Goal: Information Seeking & Learning: Learn about a topic

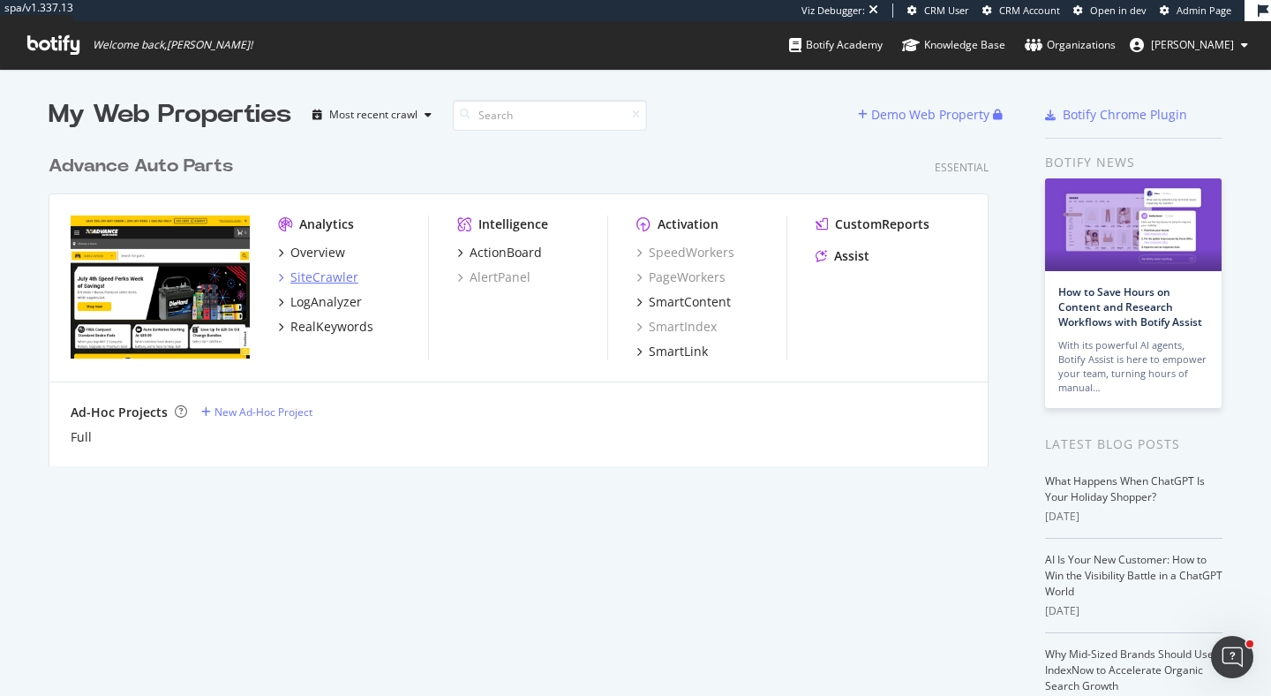
click at [344, 271] on div "SiteCrawler" at bounding box center [324, 277] width 68 height 18
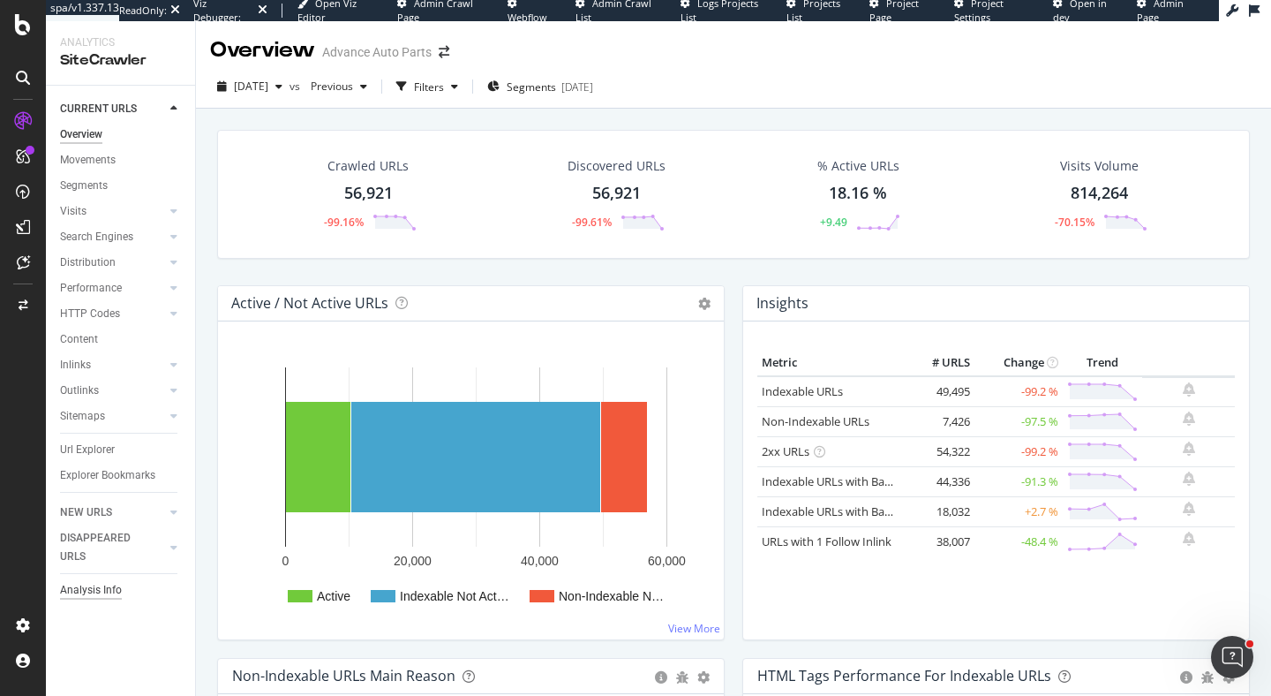
click at [81, 595] on div "Analysis Info" at bounding box center [91, 590] width 62 height 19
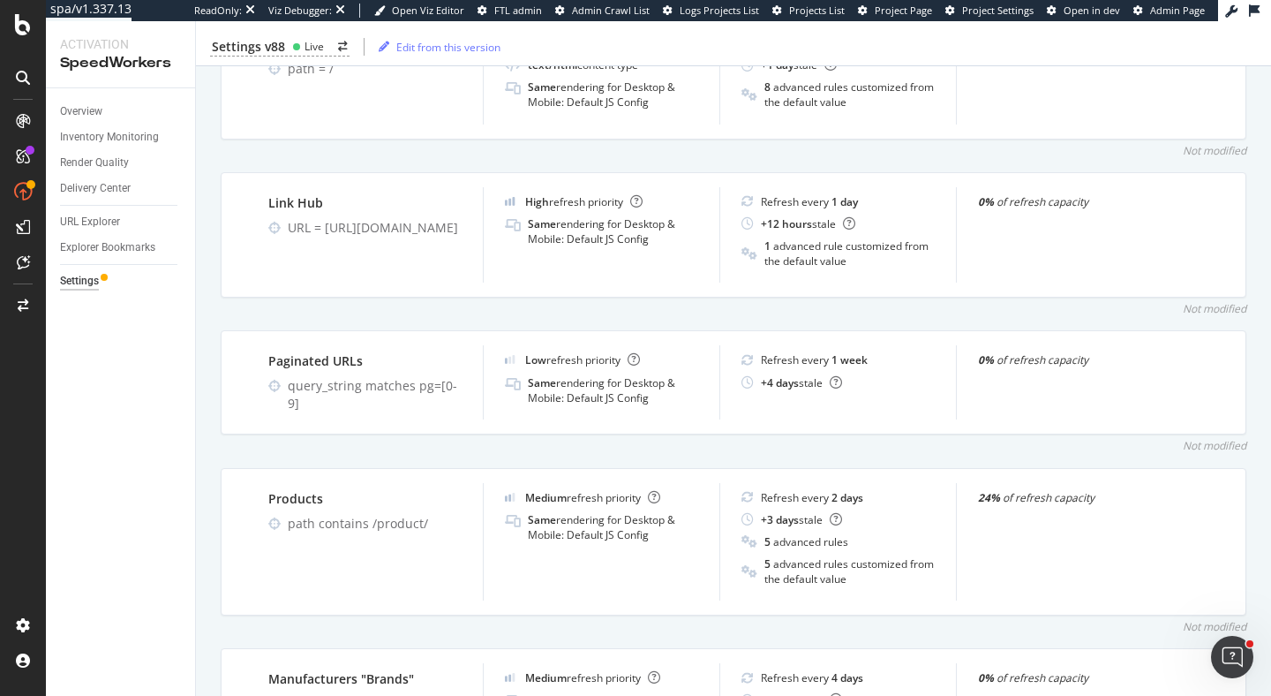
scroll to position [855, 0]
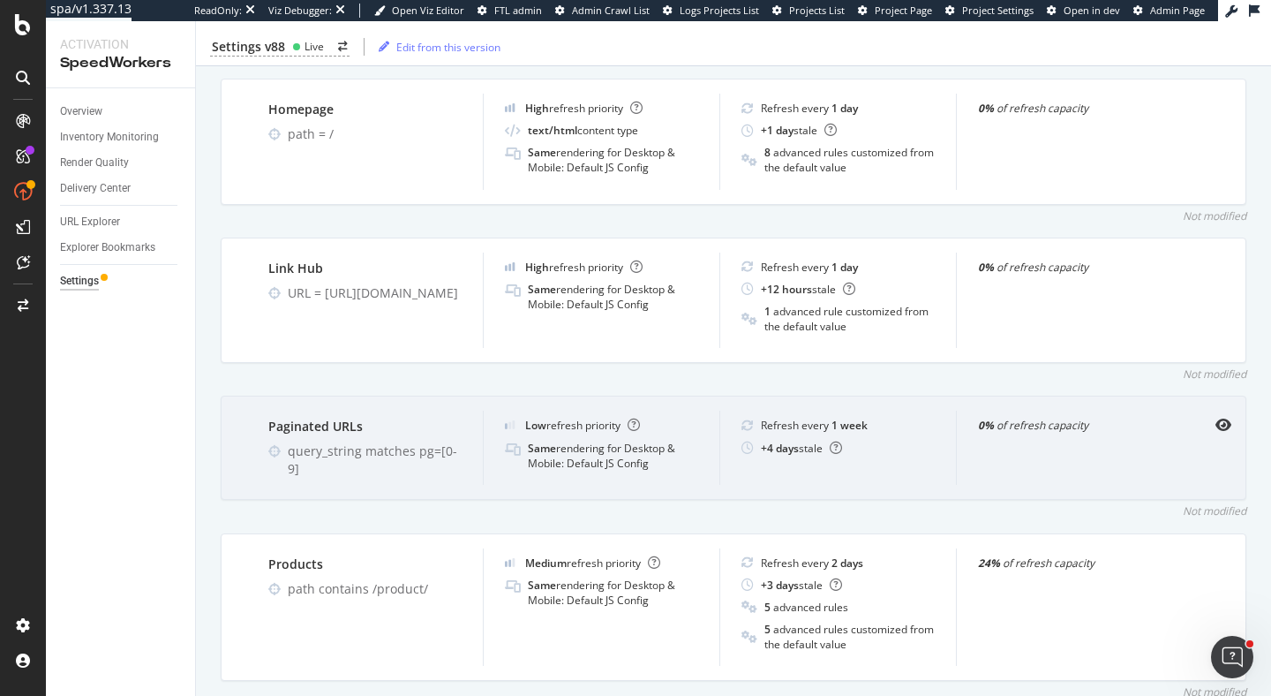
click at [338, 452] on div "query_string matches pg=[0-9]" at bounding box center [375, 459] width 174 height 35
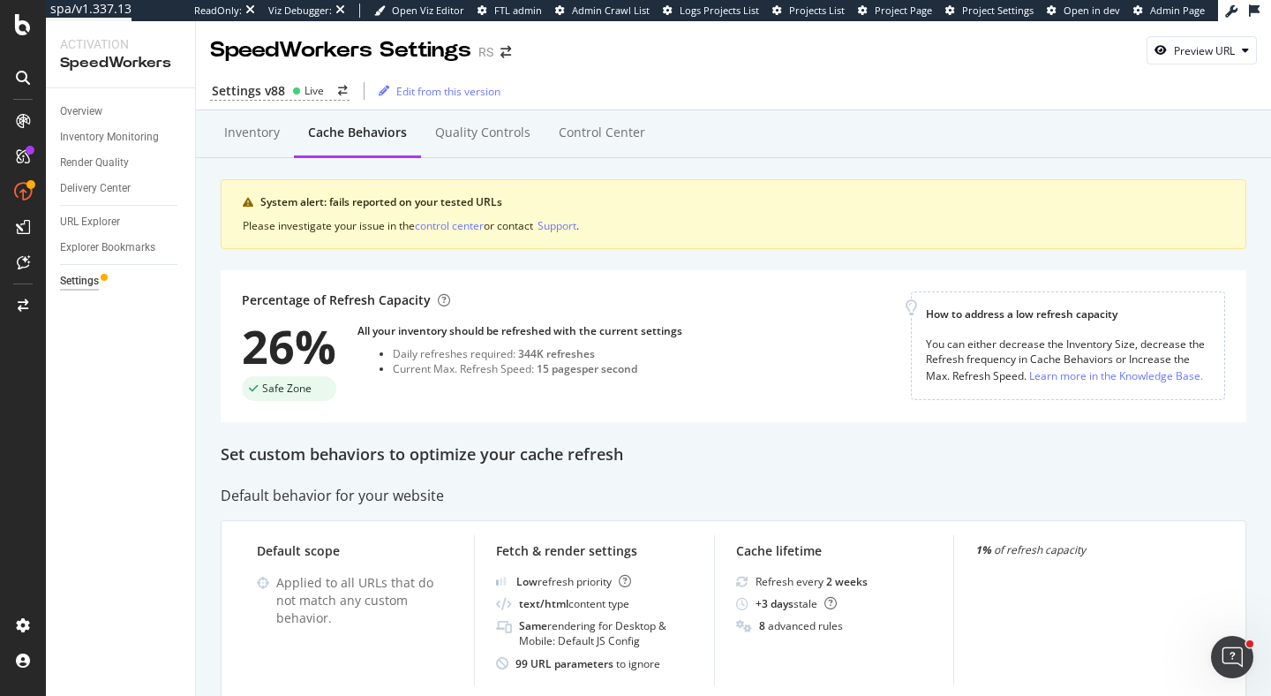
scroll to position [120, 0]
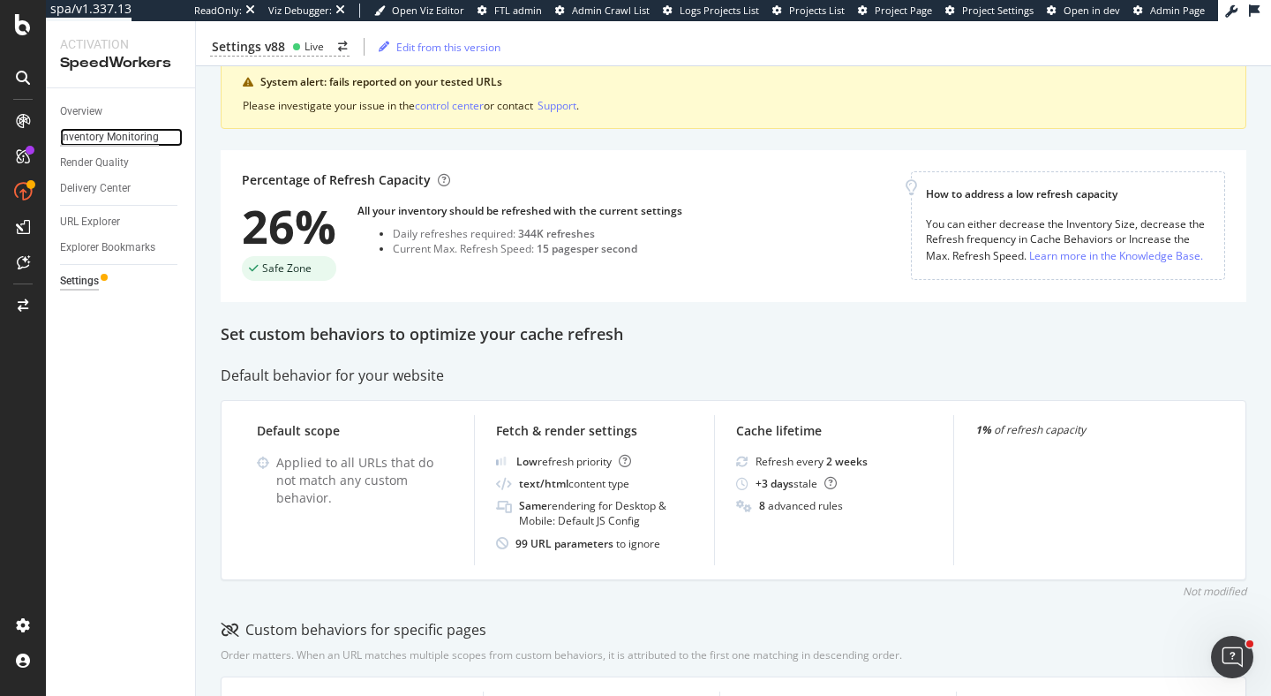
click at [107, 134] on div "Inventory Monitoring" at bounding box center [109, 137] width 99 height 19
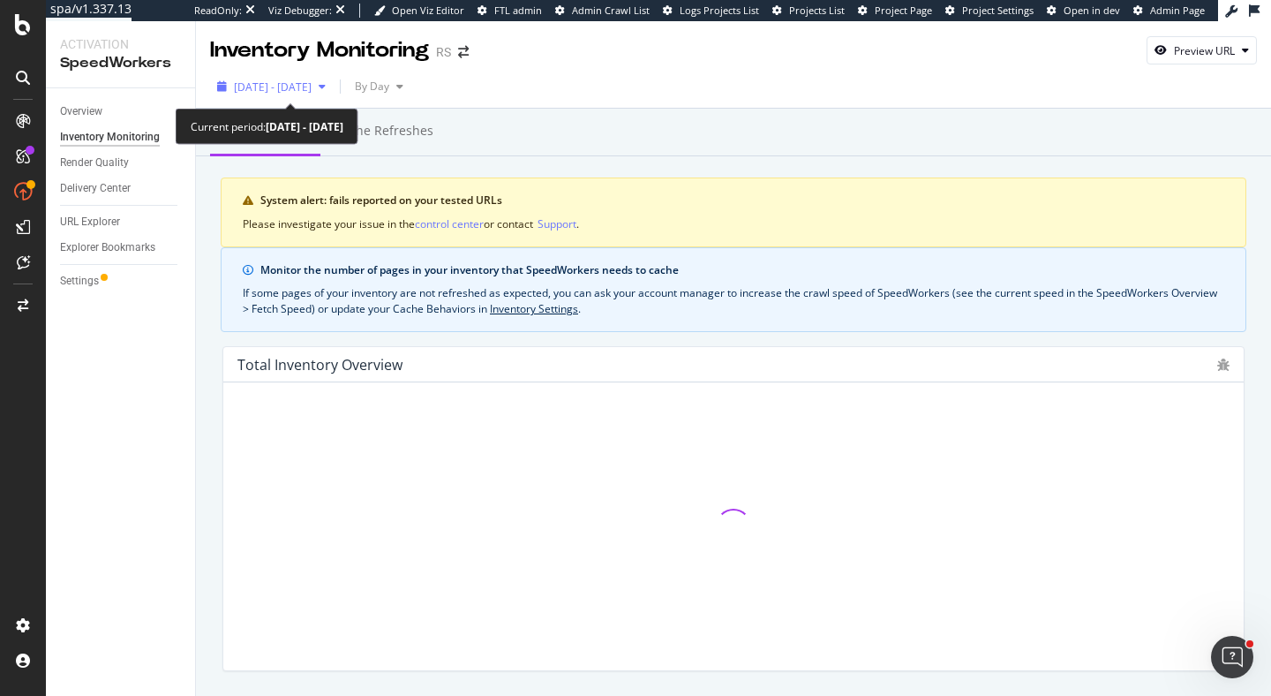
click at [312, 89] on span "2025 Aug. 8th - Sep. 4th" at bounding box center [273, 86] width 78 height 15
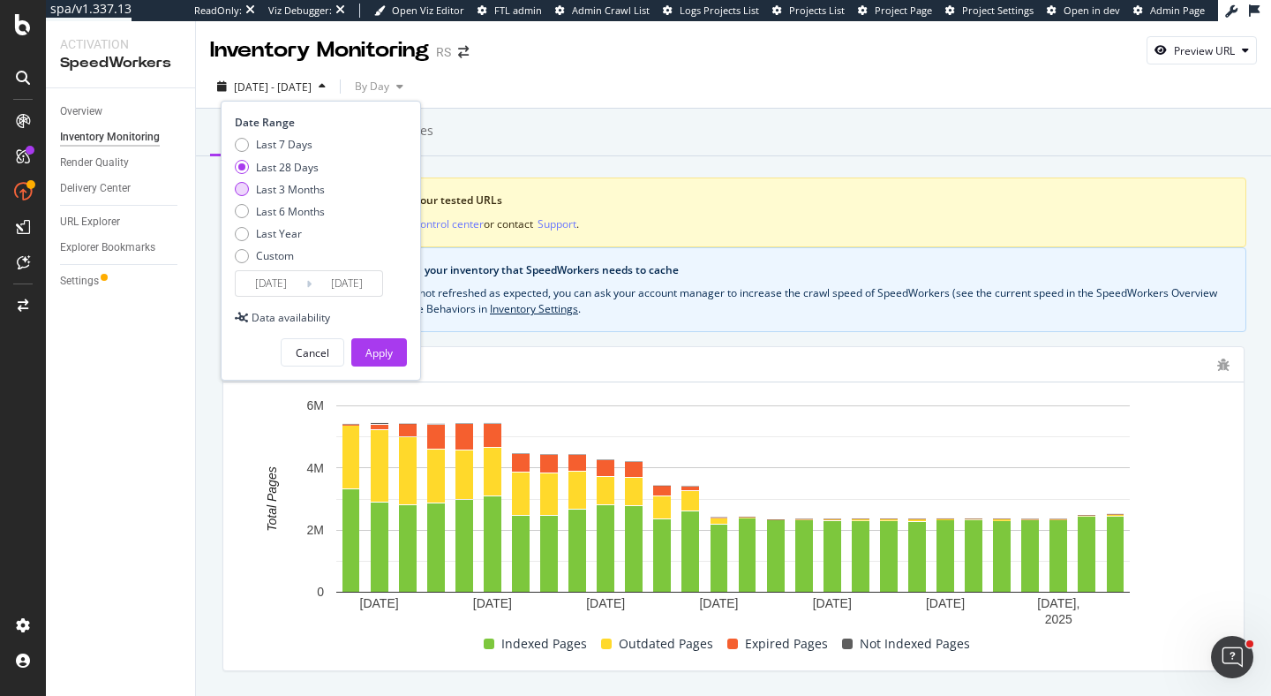
click at [296, 186] on div "Last 3 Months" at bounding box center [290, 189] width 69 height 15
type input "2025/06/05"
click at [388, 353] on div "Apply" at bounding box center [378, 352] width 27 height 15
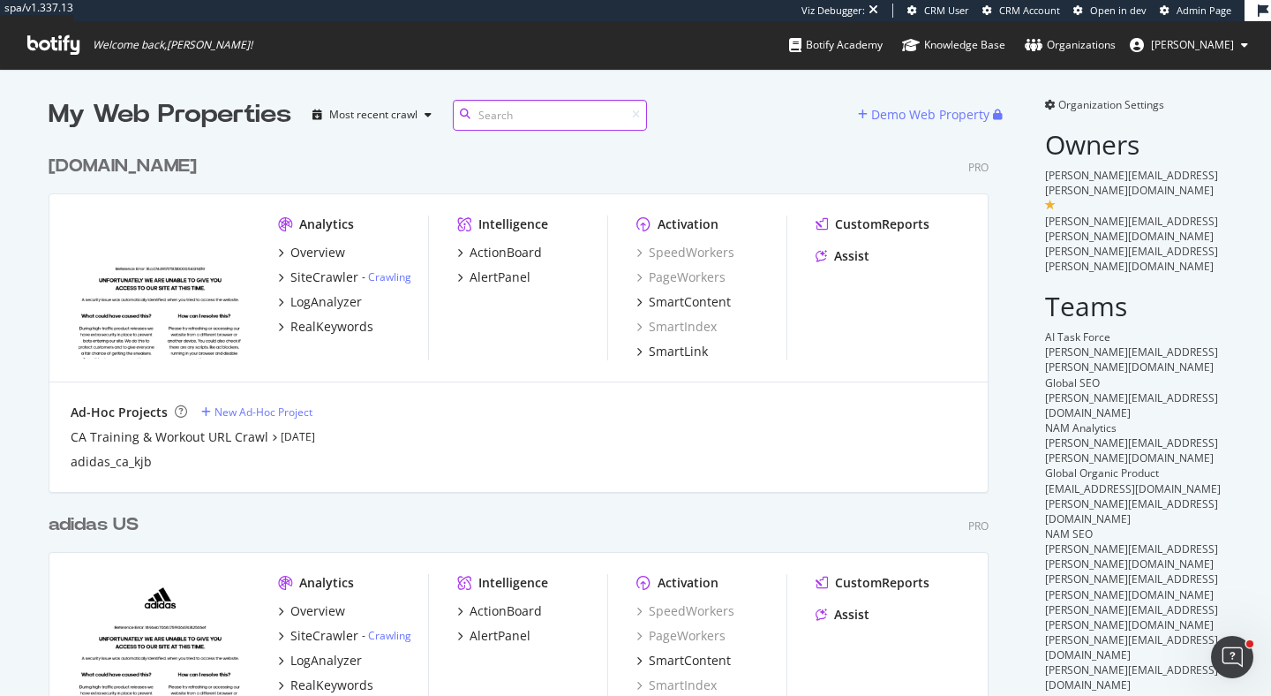
scroll to position [238, 0]
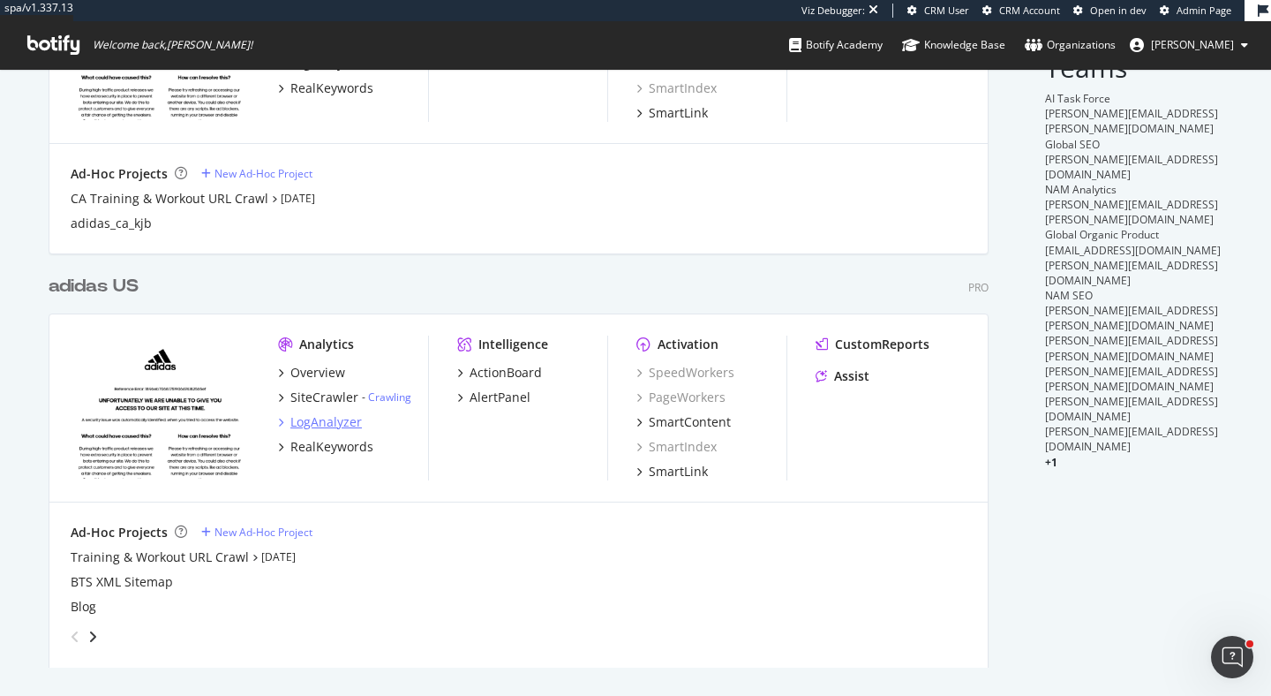
click at [321, 425] on div "LogAnalyzer" at bounding box center [326, 422] width 72 height 18
click at [324, 448] on div "RealKeywords" at bounding box center [331, 447] width 83 height 18
click at [325, 396] on div "SiteCrawler" at bounding box center [324, 397] width 68 height 18
click at [901, 340] on div "CustomReports" at bounding box center [882, 344] width 94 height 18
click at [531, 373] on div "ActionBoard" at bounding box center [506, 373] width 72 height 18
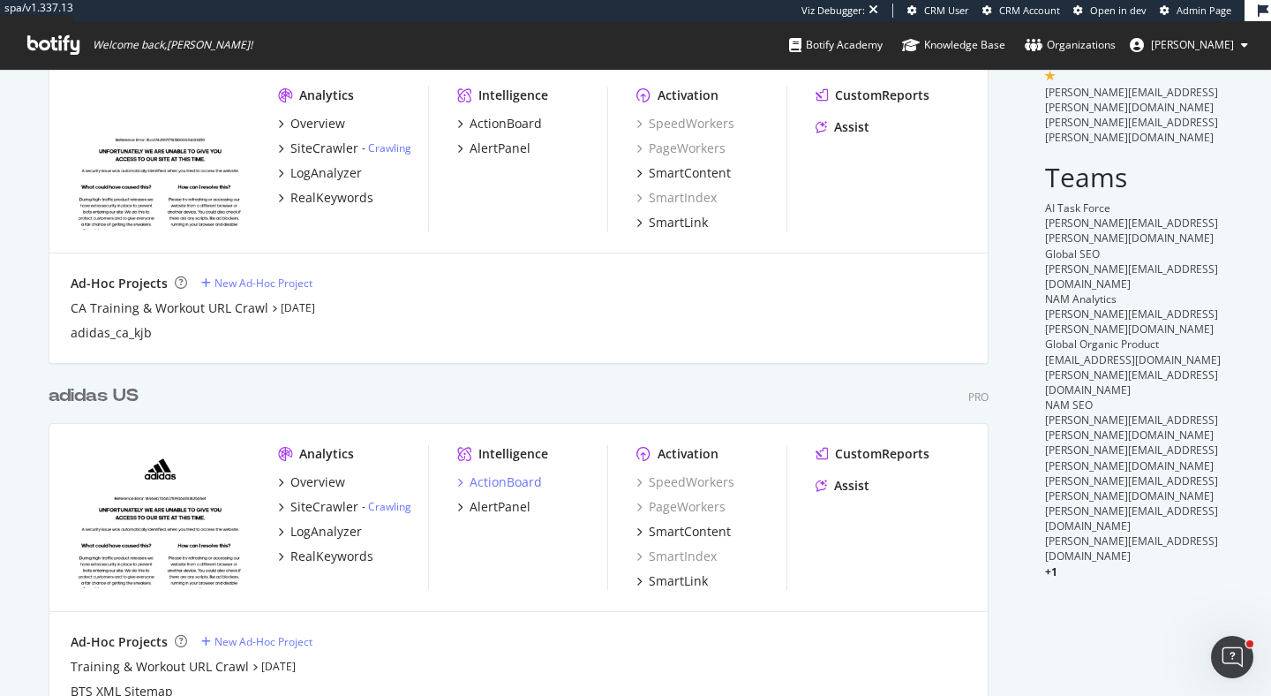
scroll to position [0, 0]
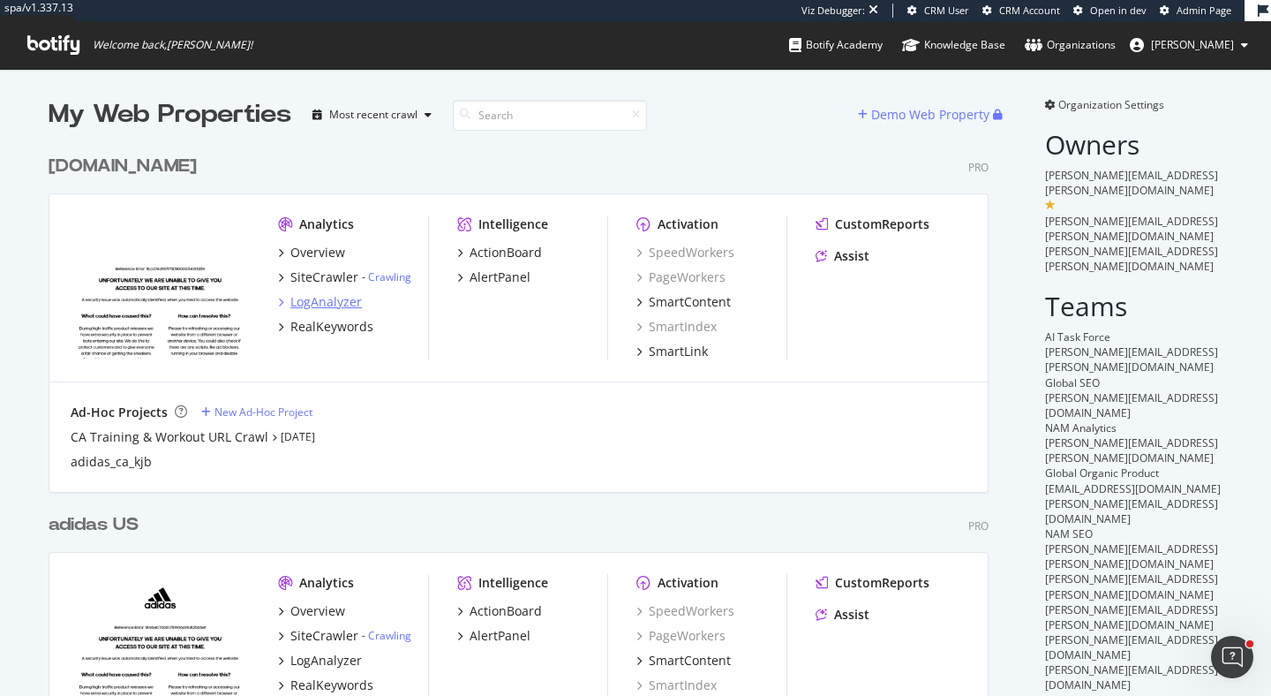
click at [331, 302] on div "LogAnalyzer" at bounding box center [326, 302] width 72 height 18
click at [879, 225] on div "CustomReports" at bounding box center [882, 224] width 94 height 18
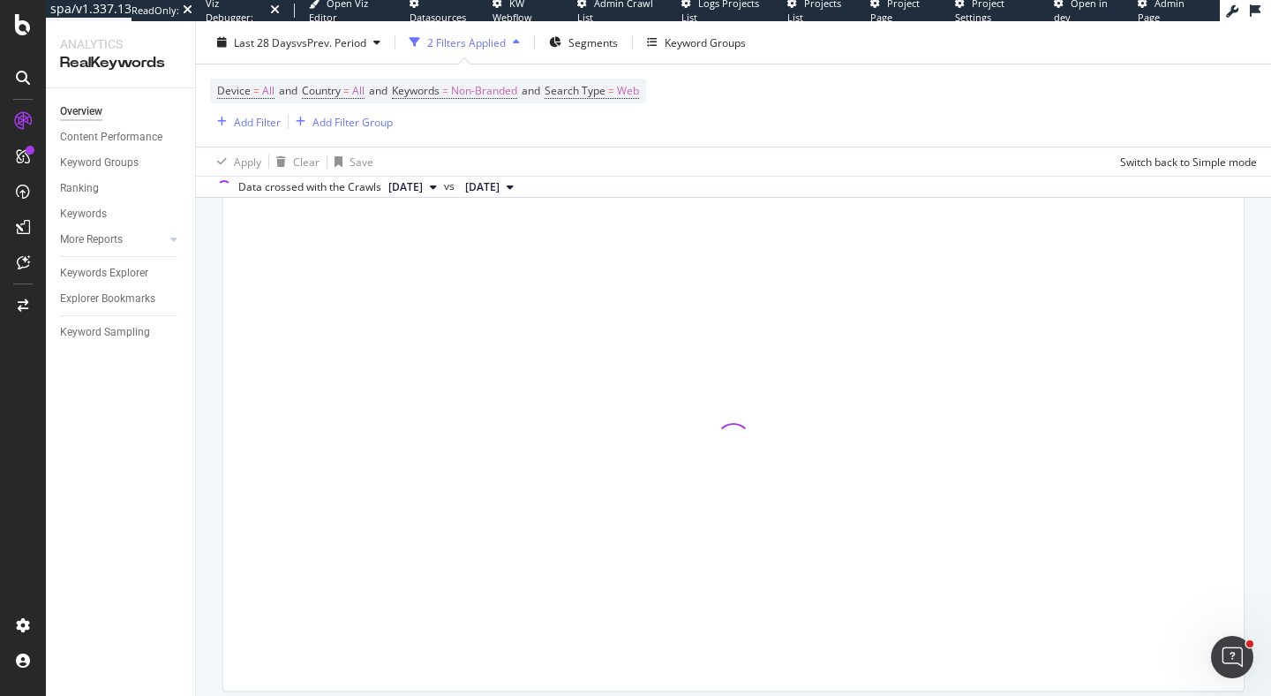
scroll to position [271, 0]
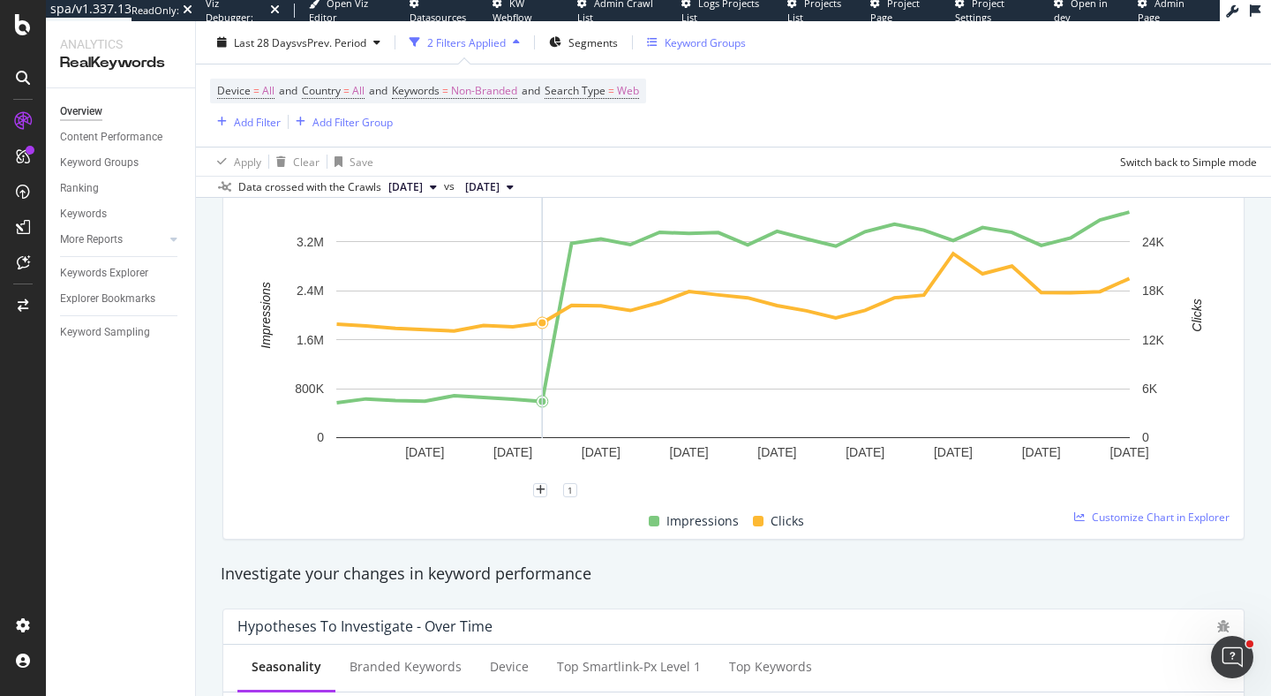
click at [704, 43] on div "Keyword Groups" at bounding box center [705, 41] width 81 height 15
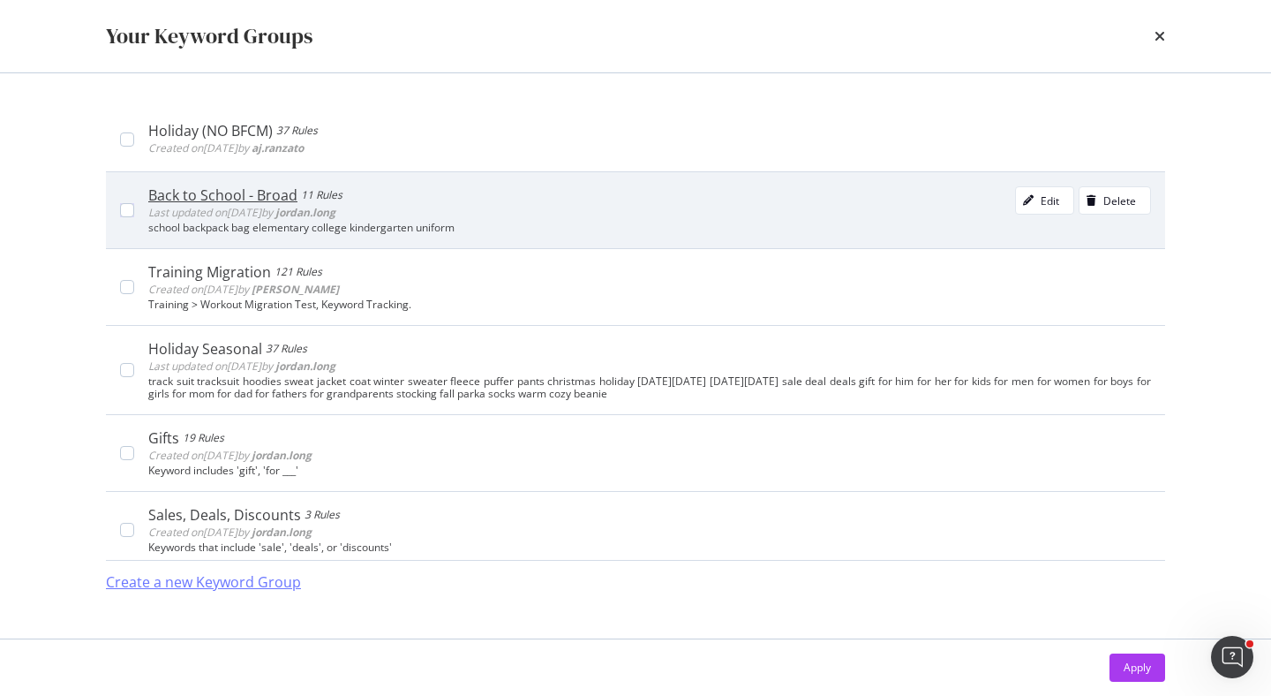
scroll to position [0, 0]
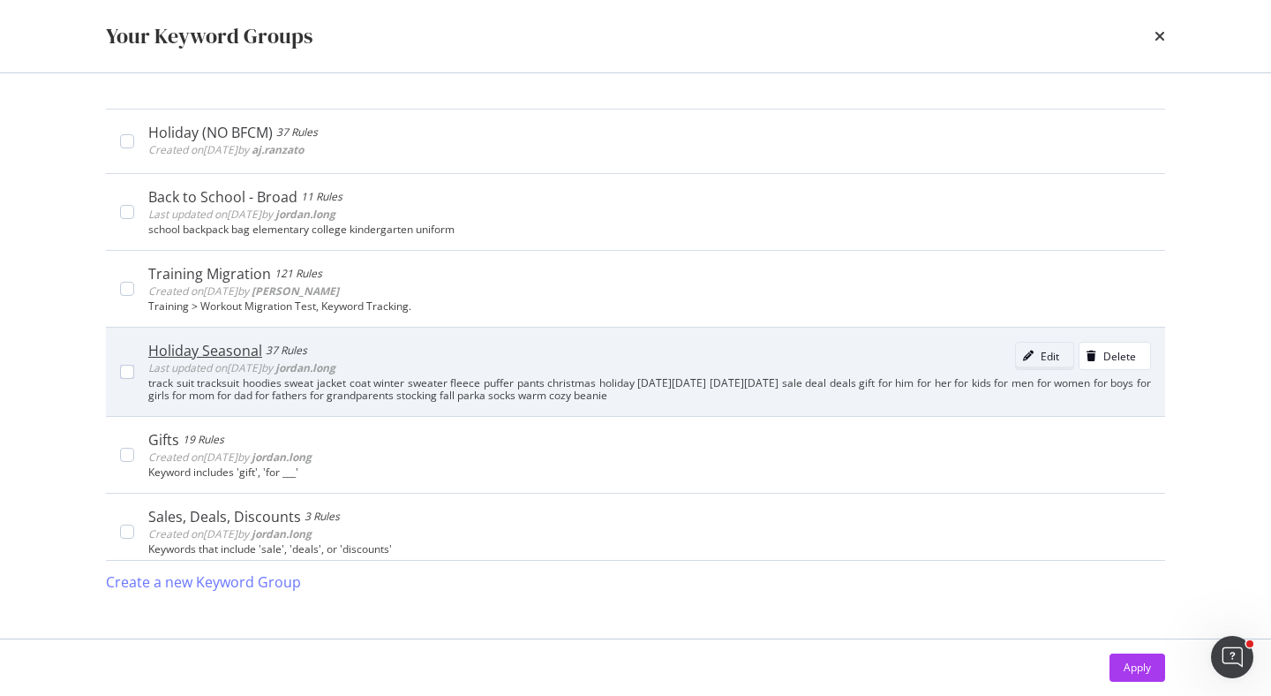
click at [1050, 362] on div "Edit" at bounding box center [1050, 356] width 19 height 15
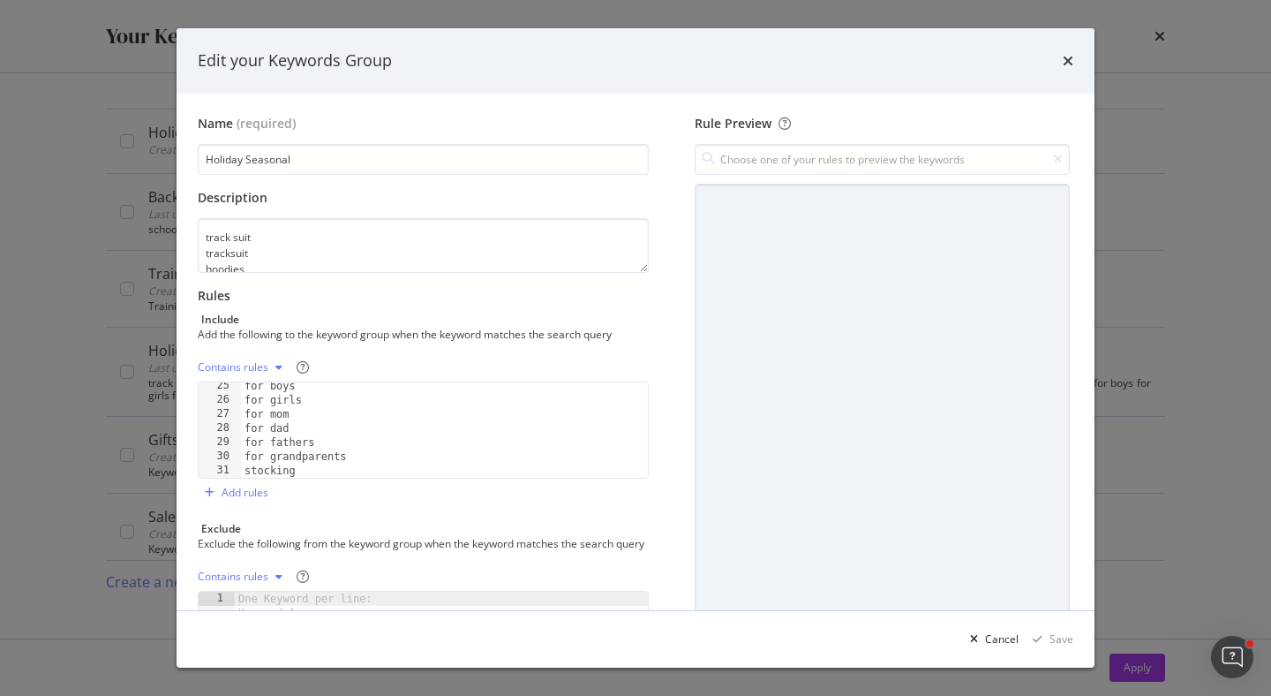
scroll to position [427, 0]
click at [1059, 63] on div "Edit your Keywords Group" at bounding box center [636, 60] width 876 height 23
click at [1070, 58] on icon "times" at bounding box center [1068, 61] width 11 height 14
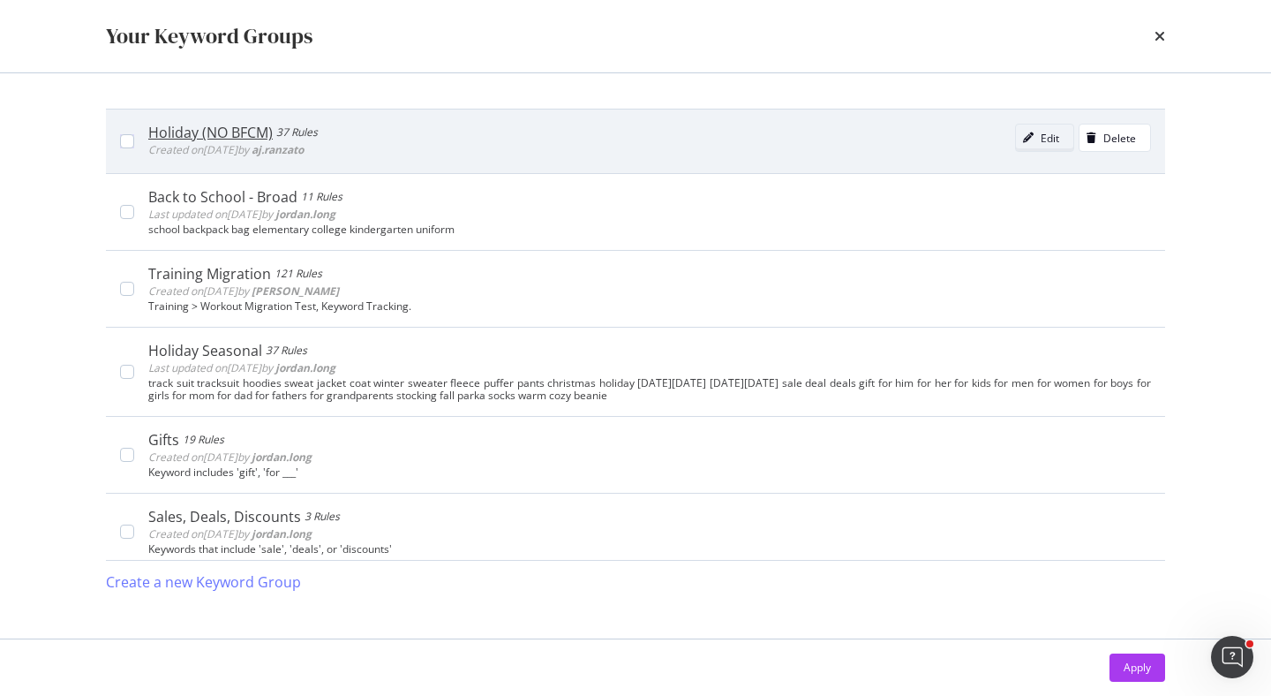
click at [1029, 132] on div "Edit" at bounding box center [1037, 137] width 43 height 25
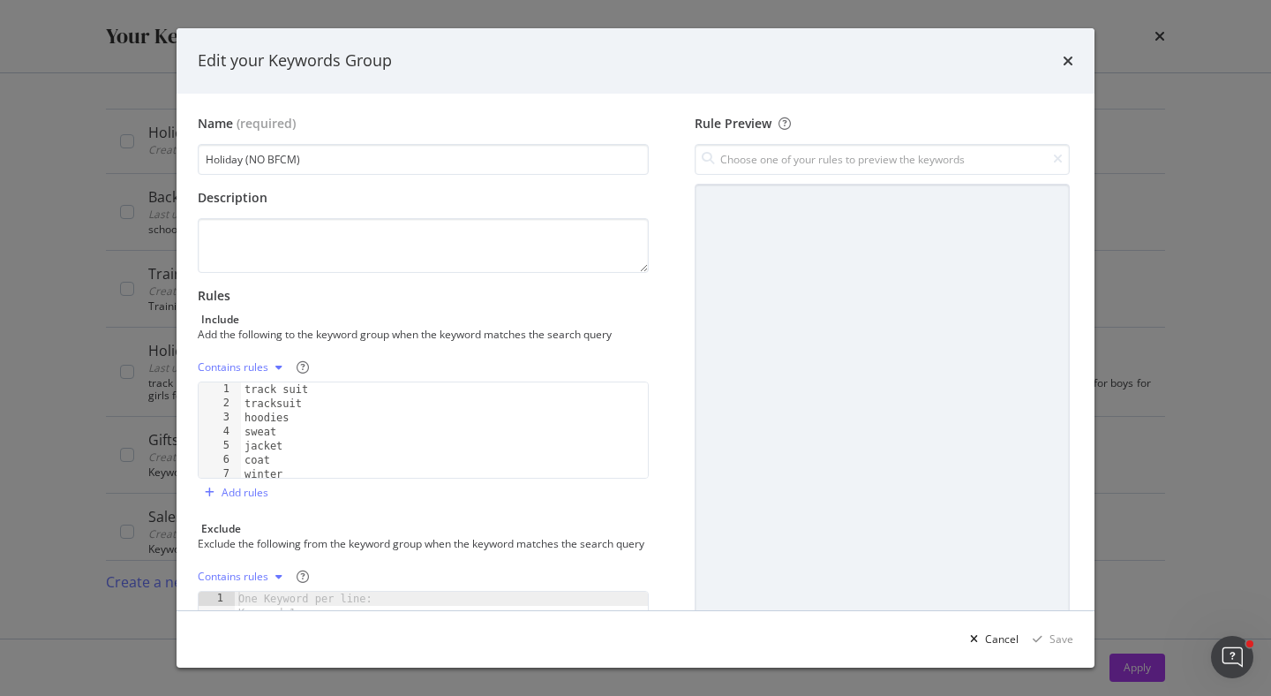
scroll to position [0, 0]
click at [1069, 60] on icon "times" at bounding box center [1068, 61] width 11 height 14
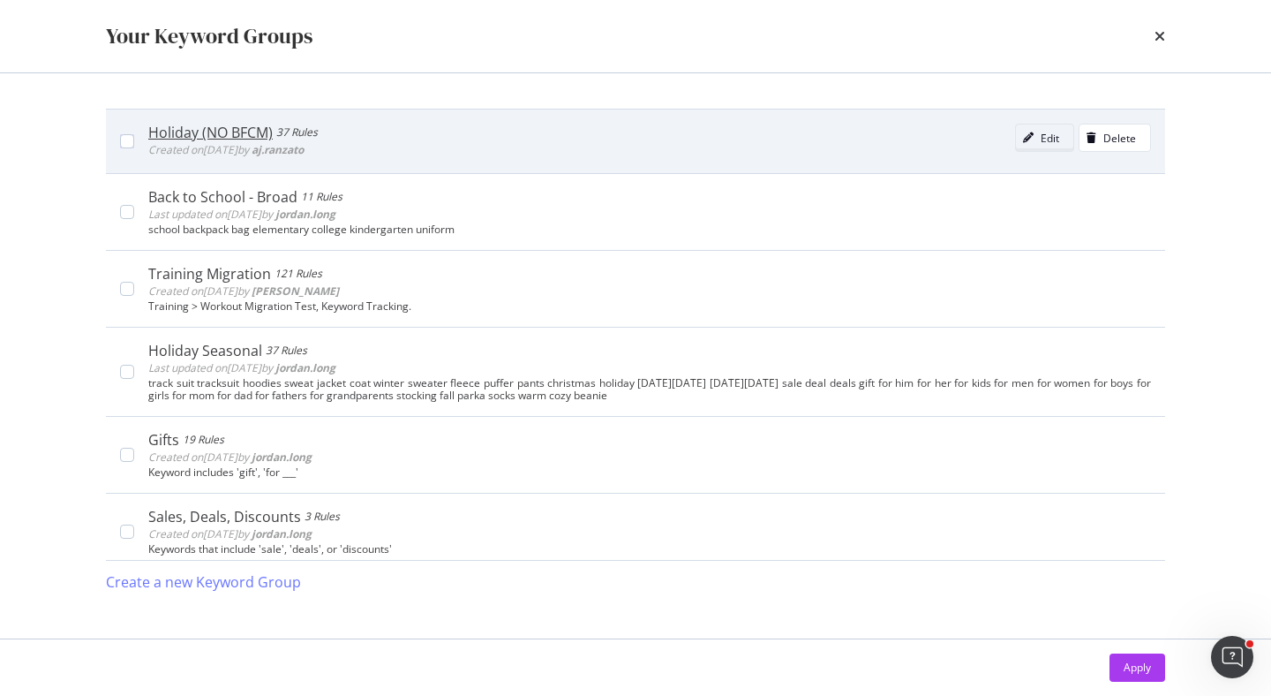
click at [1036, 139] on div "modal" at bounding box center [1028, 137] width 25 height 11
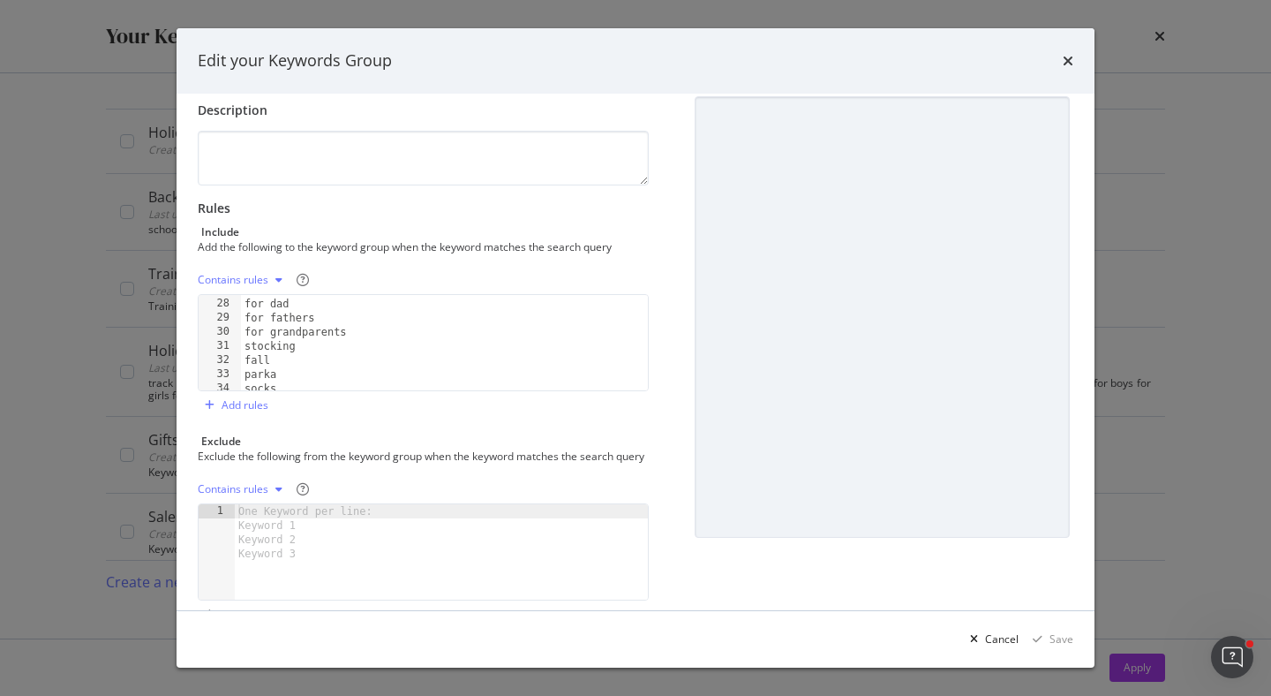
scroll to position [142, 0]
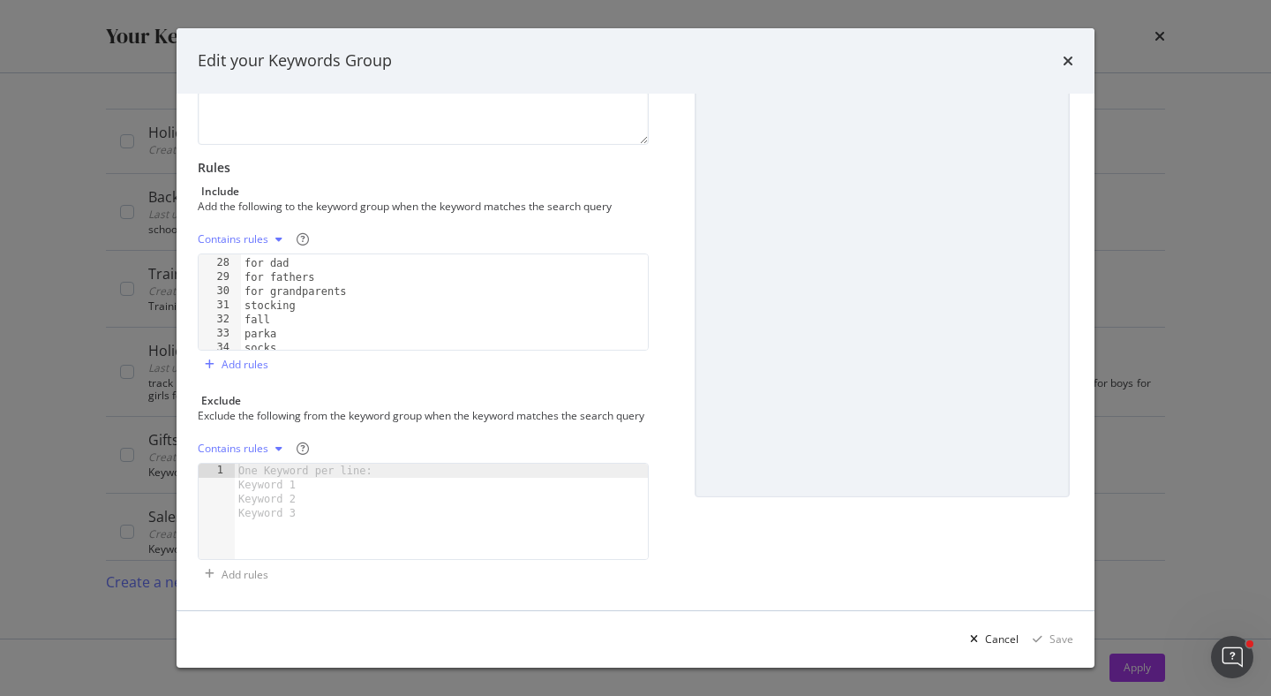
click at [1061, 63] on div "Edit your Keywords Group" at bounding box center [636, 60] width 876 height 23
click at [1065, 61] on icon "times" at bounding box center [1068, 61] width 11 height 14
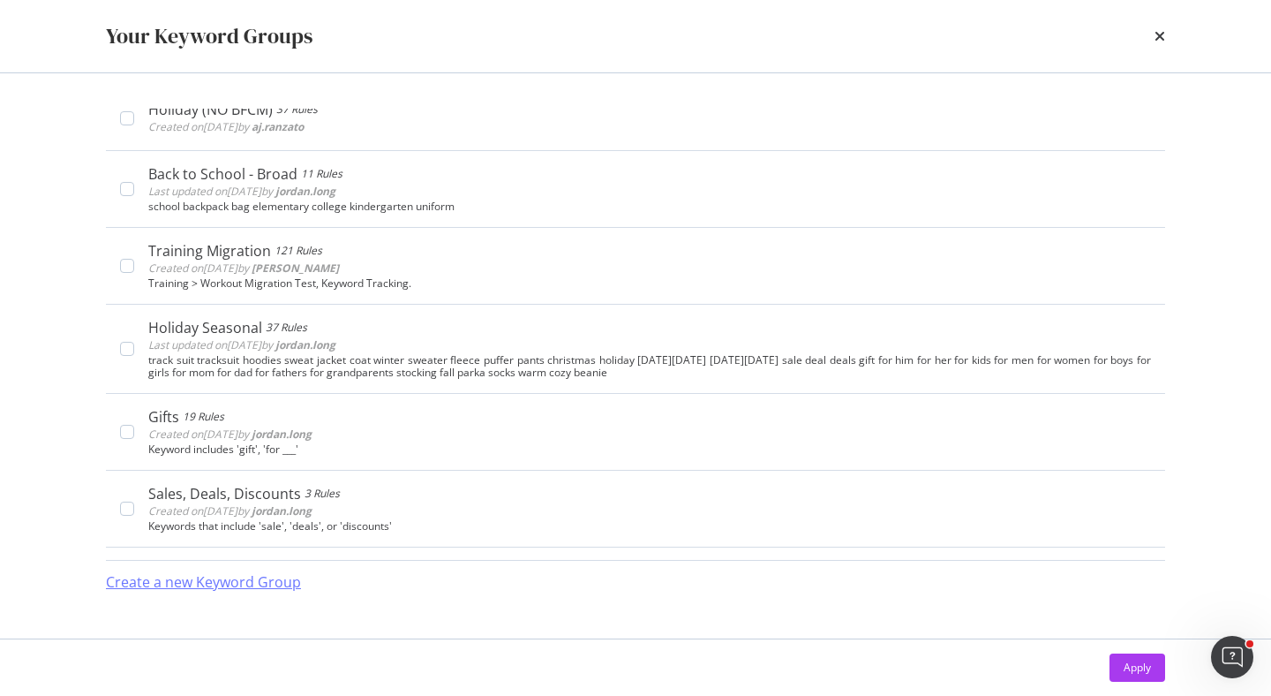
scroll to position [0, 0]
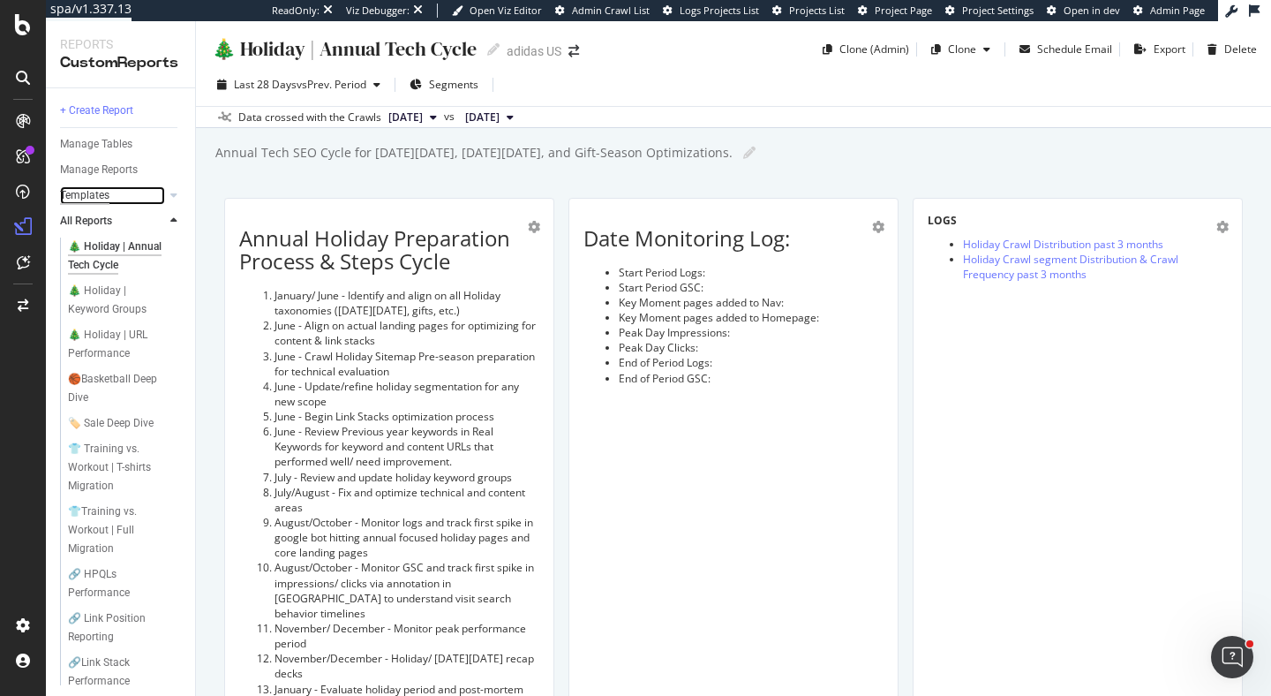
click at [90, 197] on div "Templates" at bounding box center [84, 195] width 49 height 19
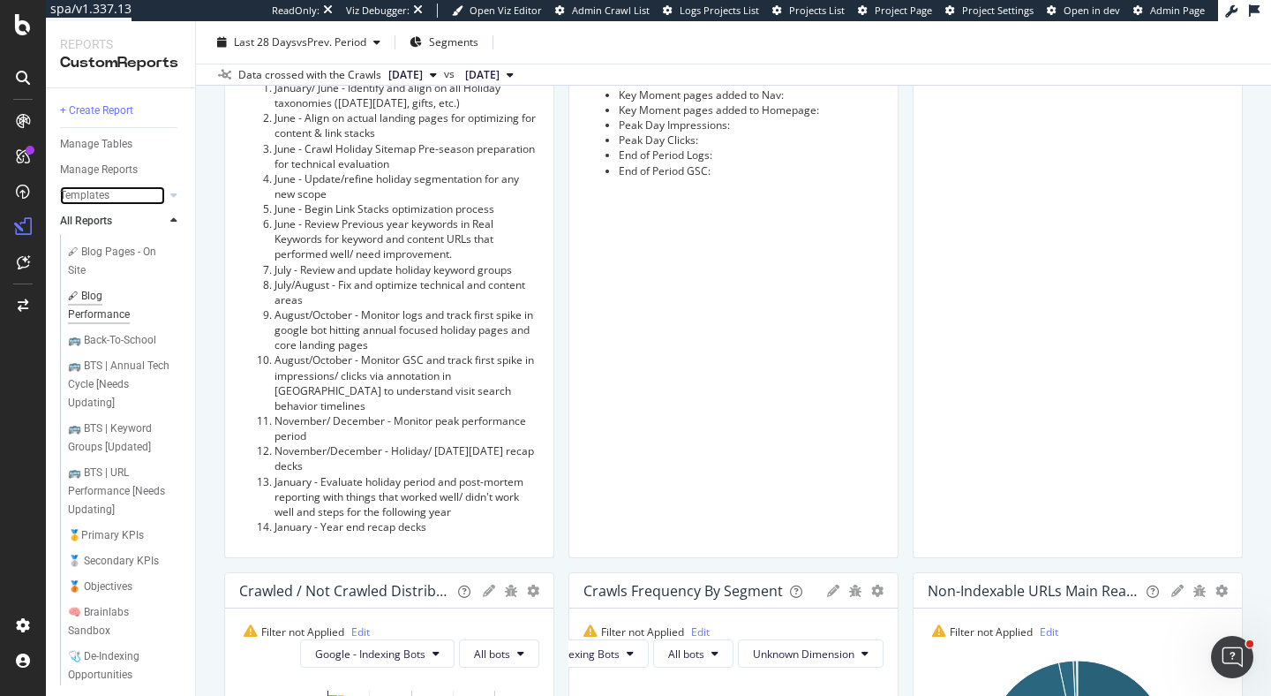
scroll to position [594, 0]
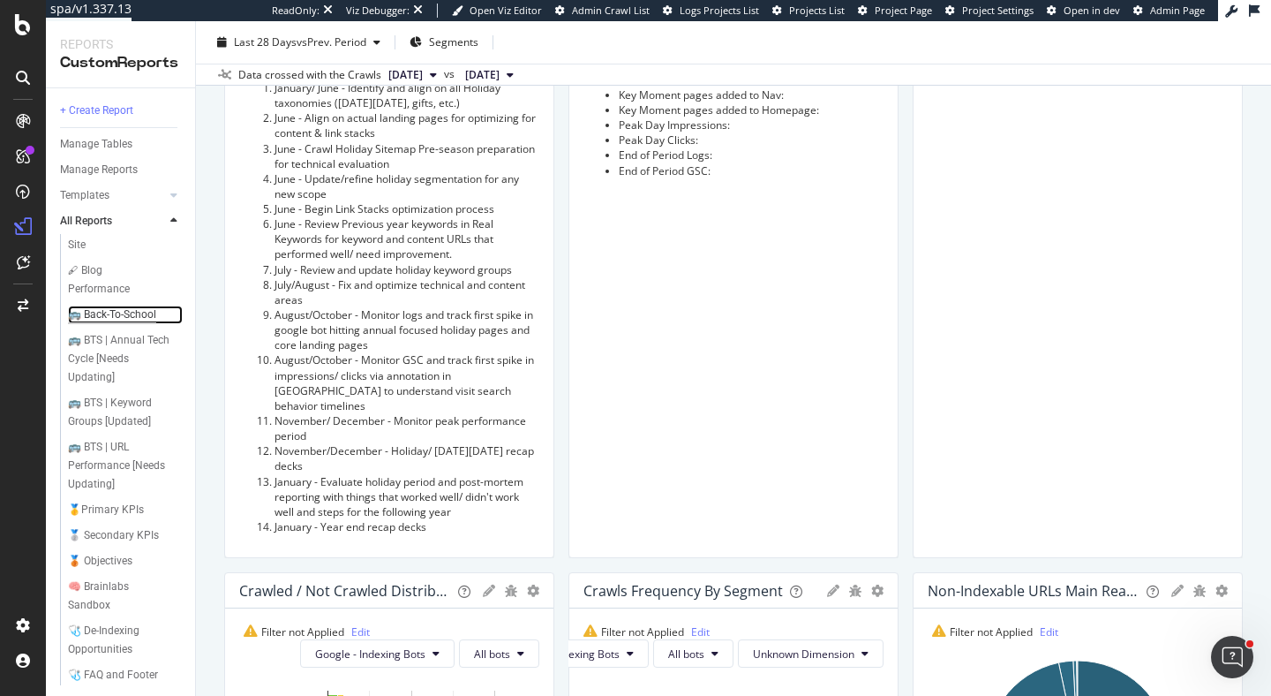
click at [118, 310] on div "🚌 Back-To-School" at bounding box center [112, 314] width 88 height 19
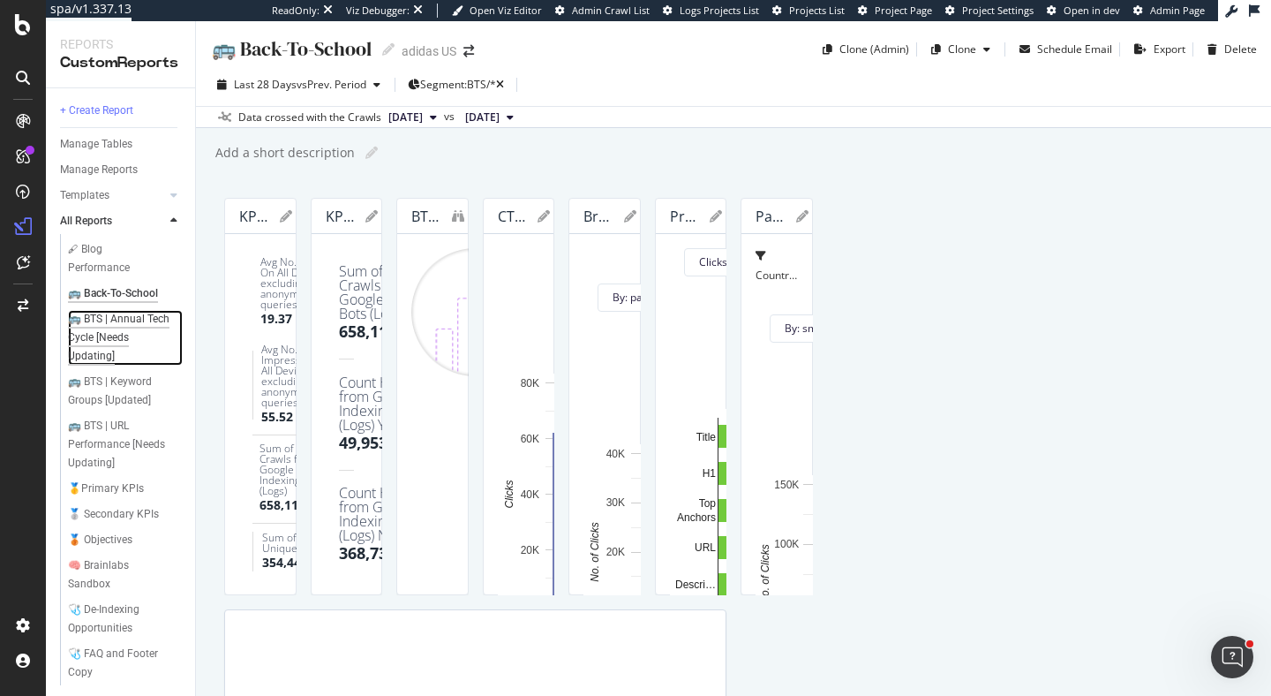
click at [103, 356] on div "🚌 BTS | Annual Tech Cycle [Needs Updating]" at bounding box center [121, 338] width 106 height 56
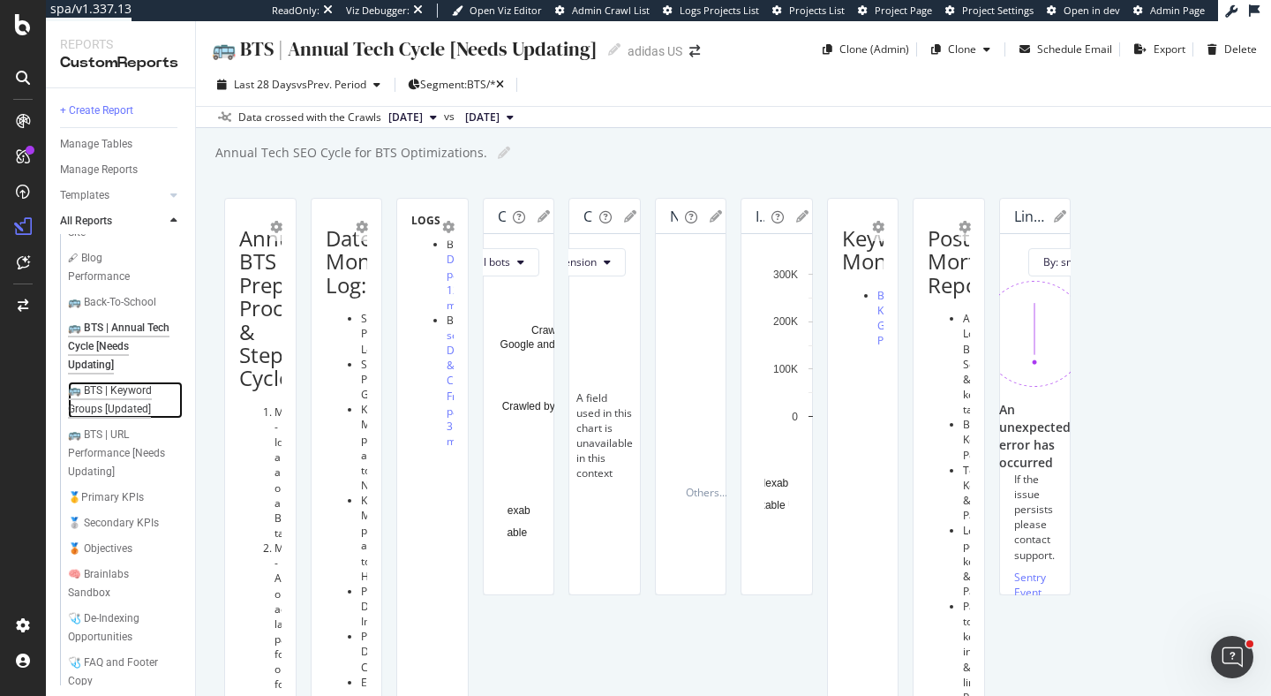
click at [119, 400] on div "🚌 BTS | Keyword Groups [Updated]" at bounding box center [120, 399] width 104 height 37
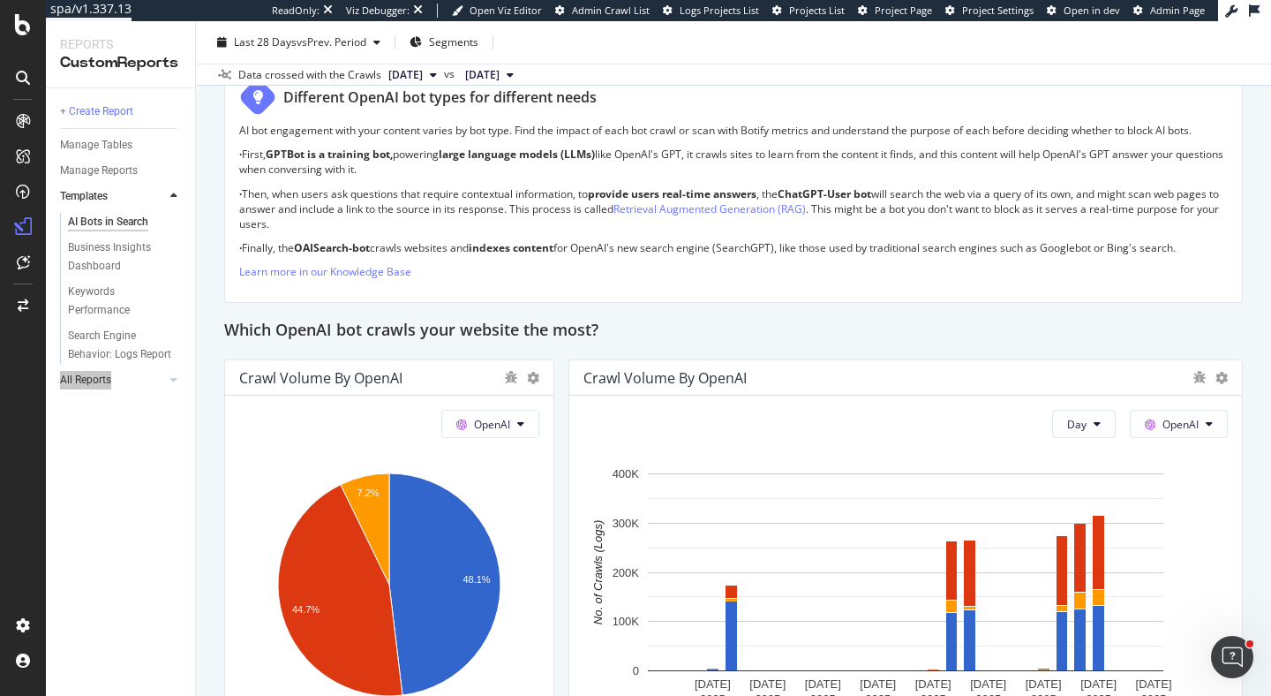
scroll to position [1374, 0]
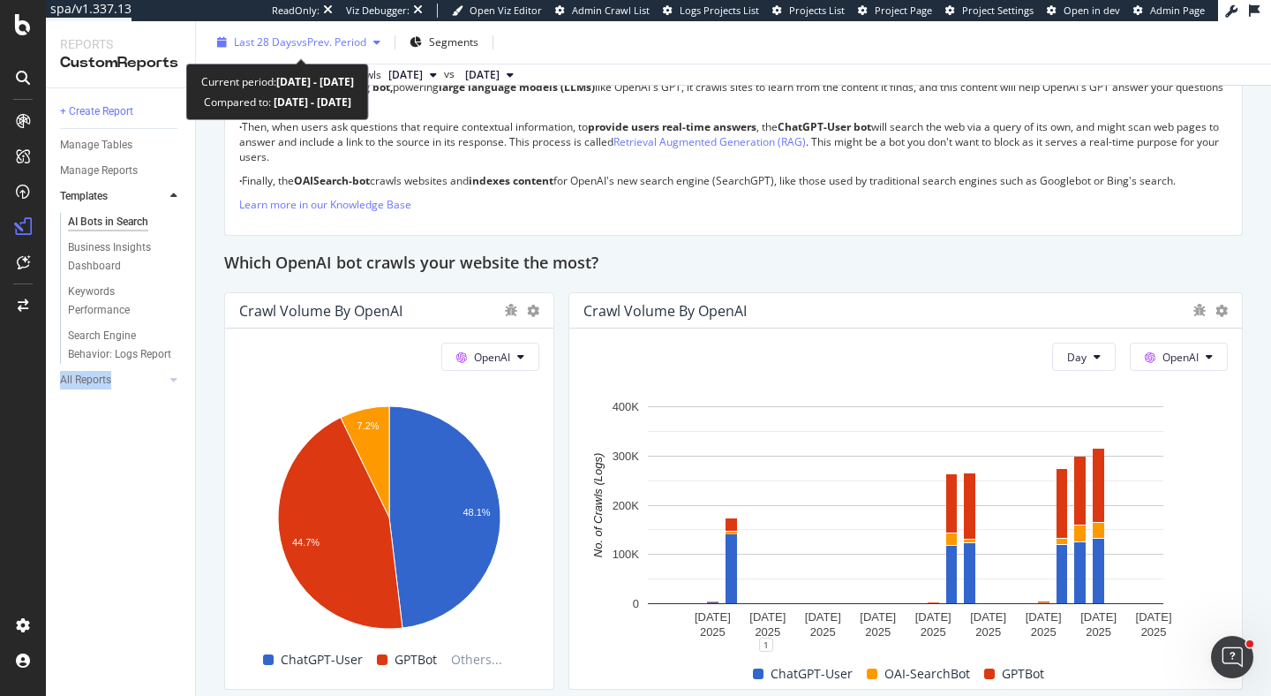
click at [328, 50] on div "Last 28 Days vs Prev. Period" at bounding box center [298, 42] width 177 height 26
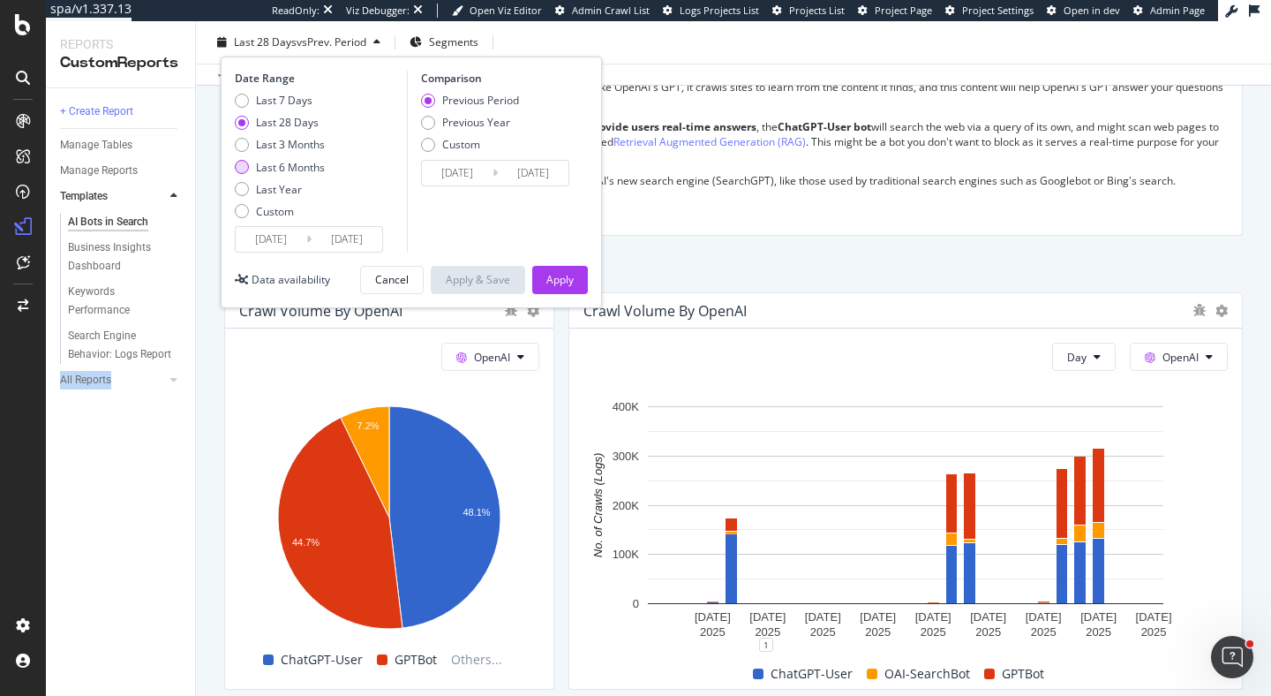
click at [289, 167] on div "Last 6 Months" at bounding box center [290, 167] width 69 height 15
type input "[DATE]"
click at [561, 279] on div "Apply" at bounding box center [559, 279] width 27 height 15
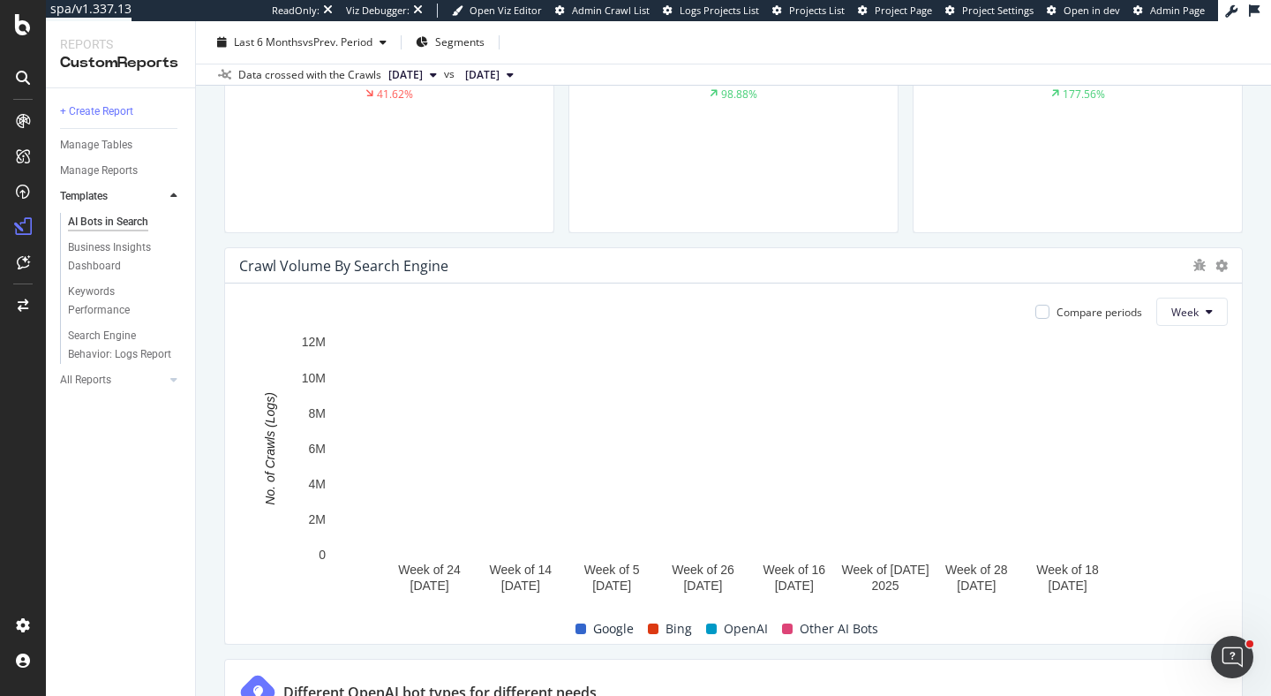
scroll to position [713, 0]
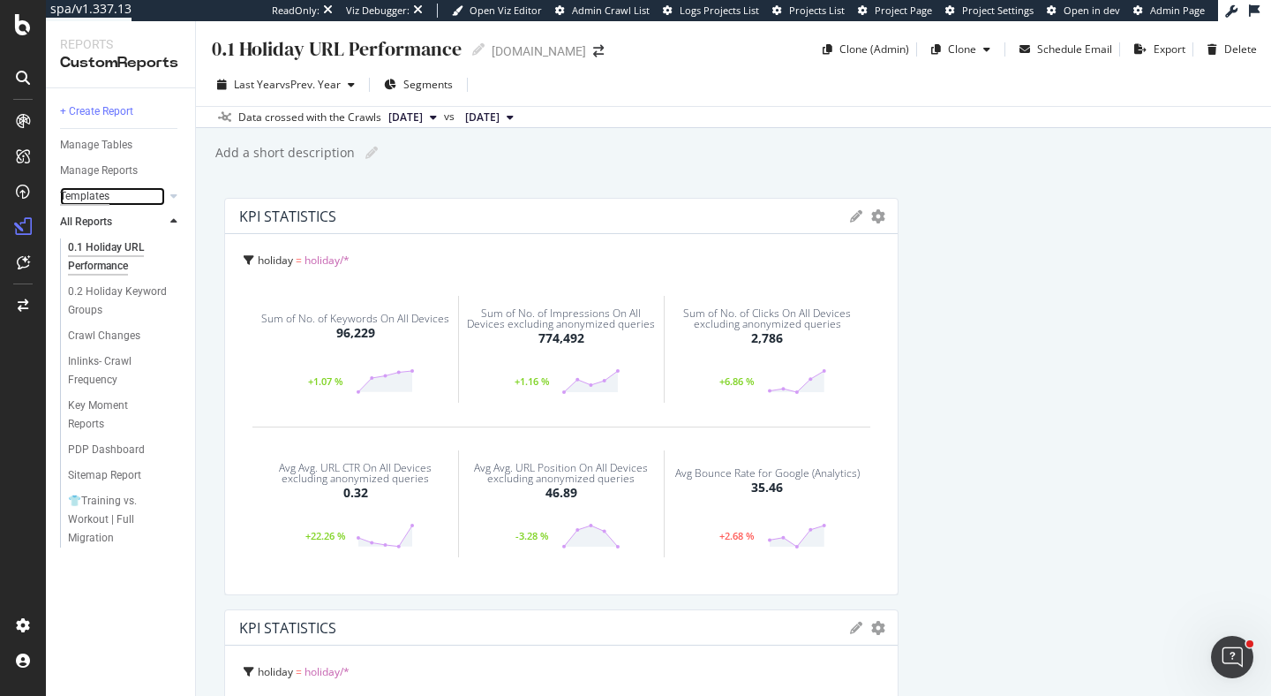
click at [87, 194] on div "Templates" at bounding box center [84, 196] width 49 height 19
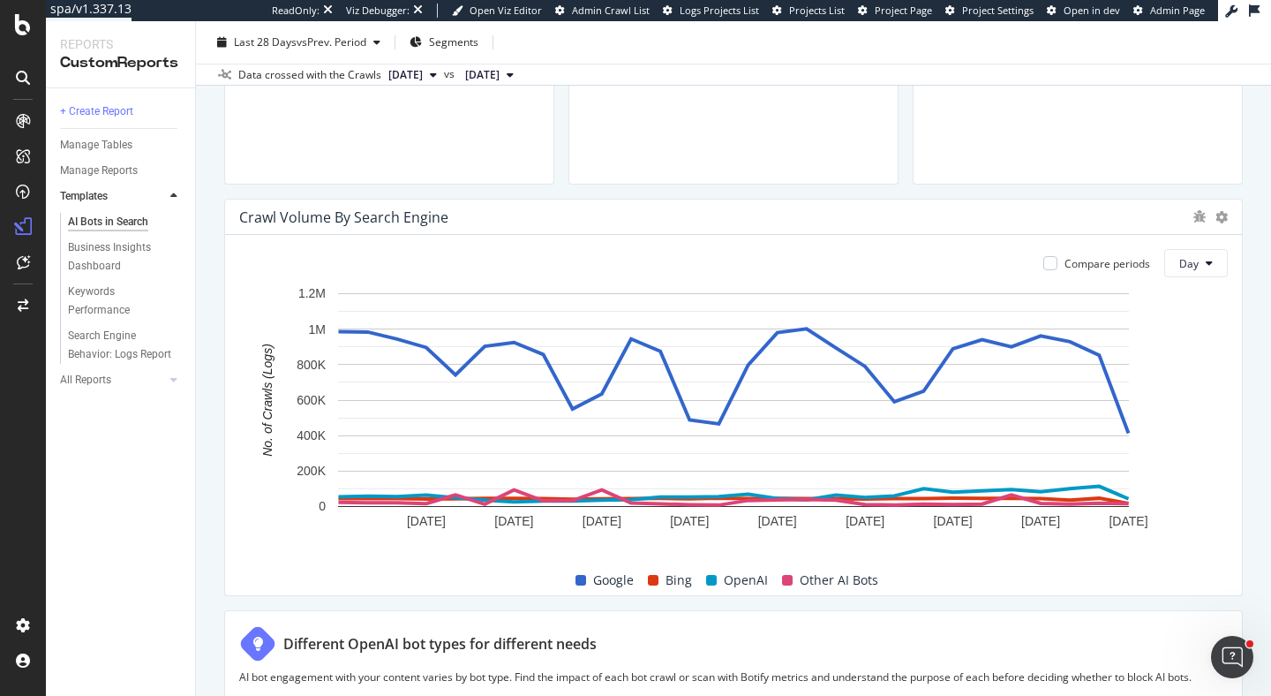
scroll to position [783, 0]
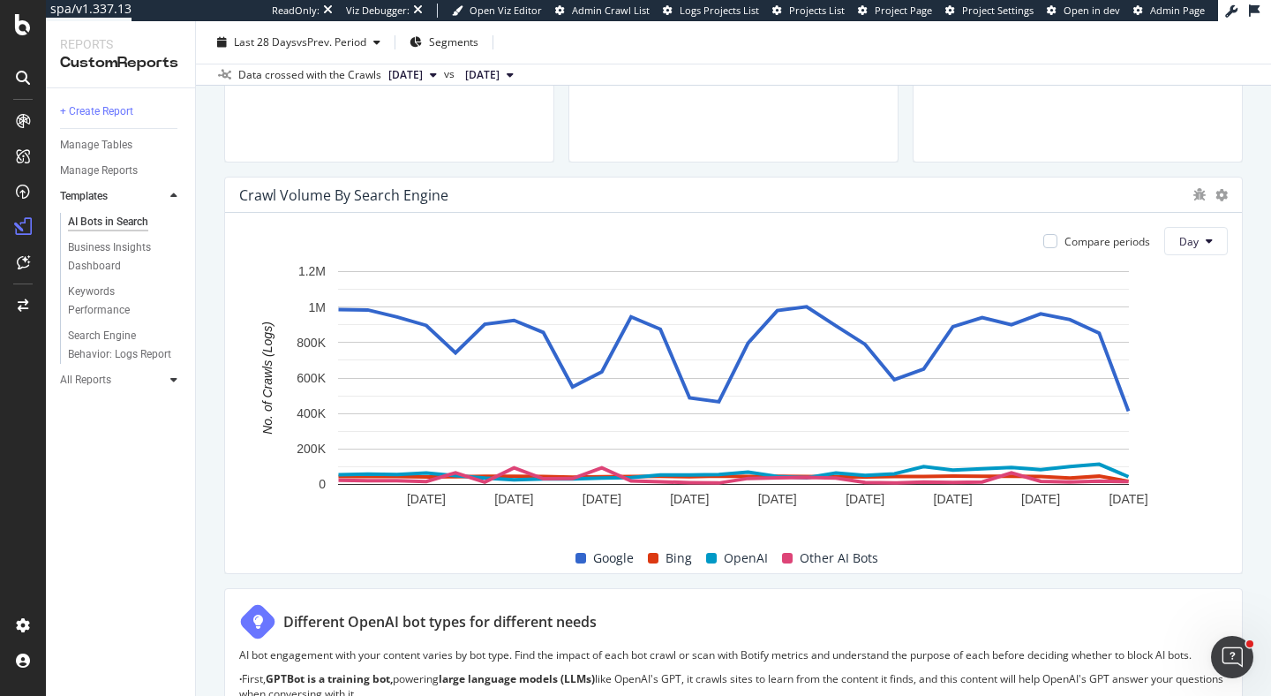
click at [176, 380] on icon at bounding box center [173, 379] width 7 height 11
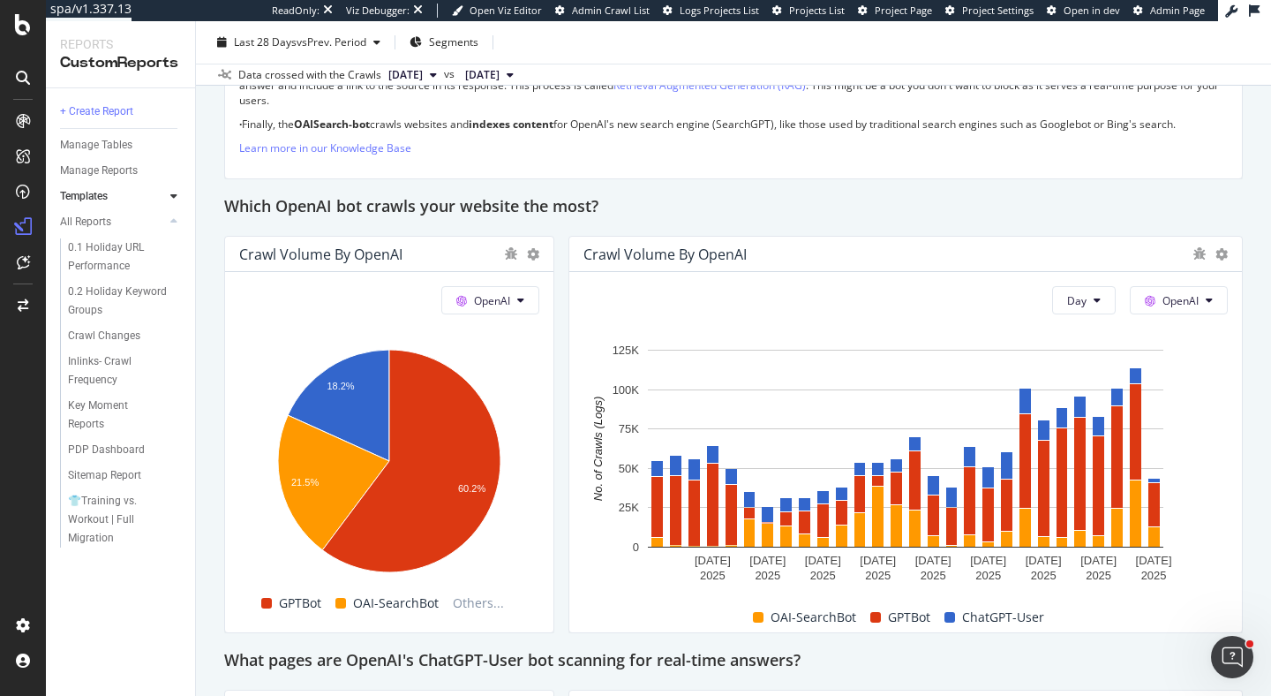
scroll to position [1398, 0]
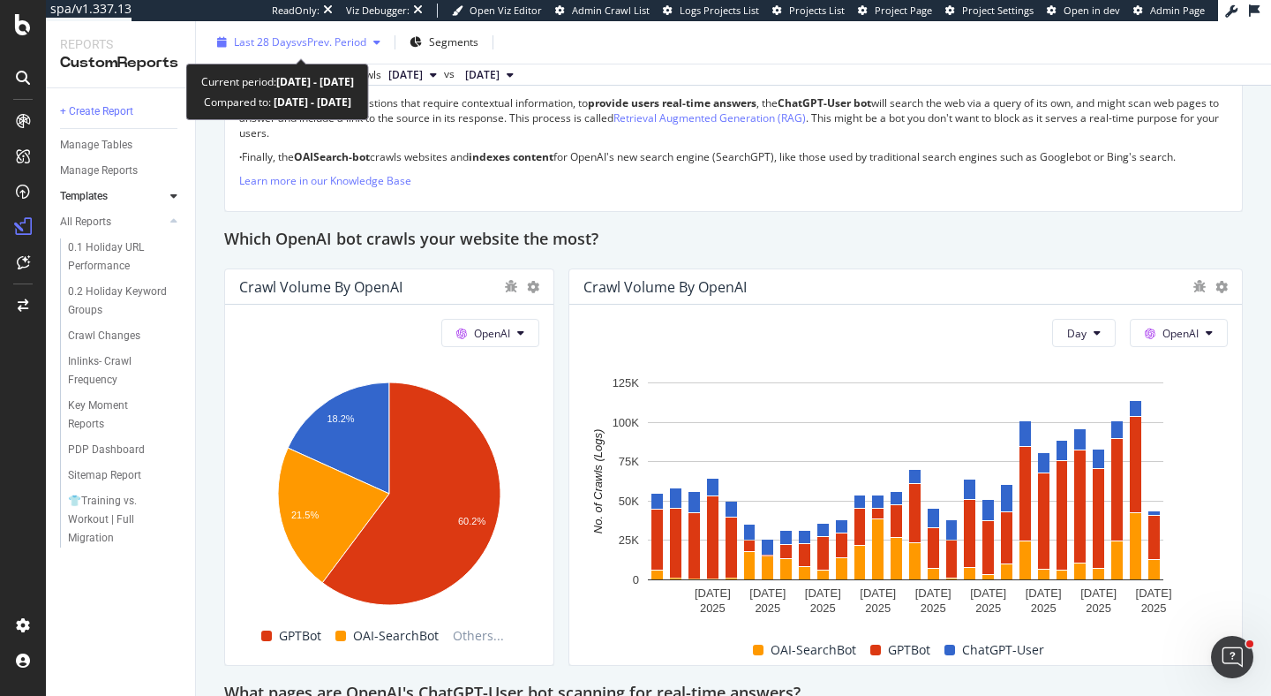
click at [290, 42] on span "Last 28 Days" at bounding box center [265, 41] width 63 height 15
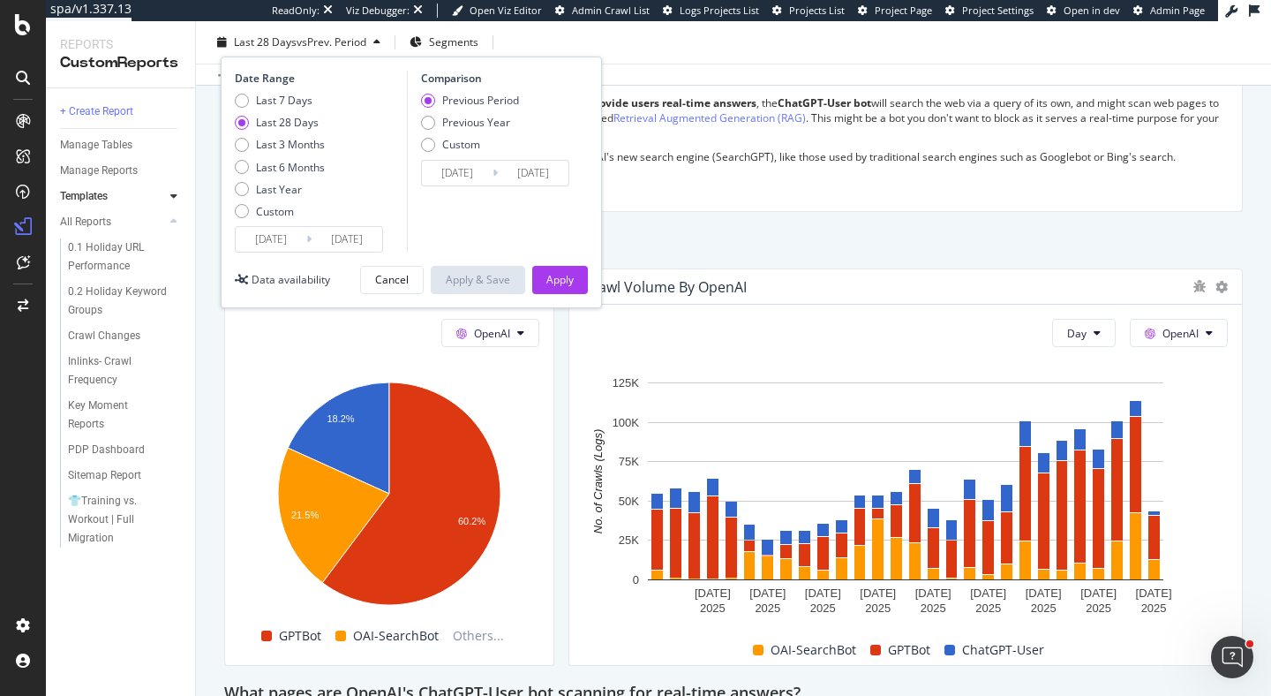
click at [284, 177] on div "Last 7 Days Last 28 Days Last 3 Months Last 6 Months Last Year Custom" at bounding box center [280, 159] width 90 height 133
click at [284, 163] on div "Last 6 Months" at bounding box center [290, 167] width 69 height 15
type input "2025/03/05"
type input "2024/09/01"
type input "2025/03/04"
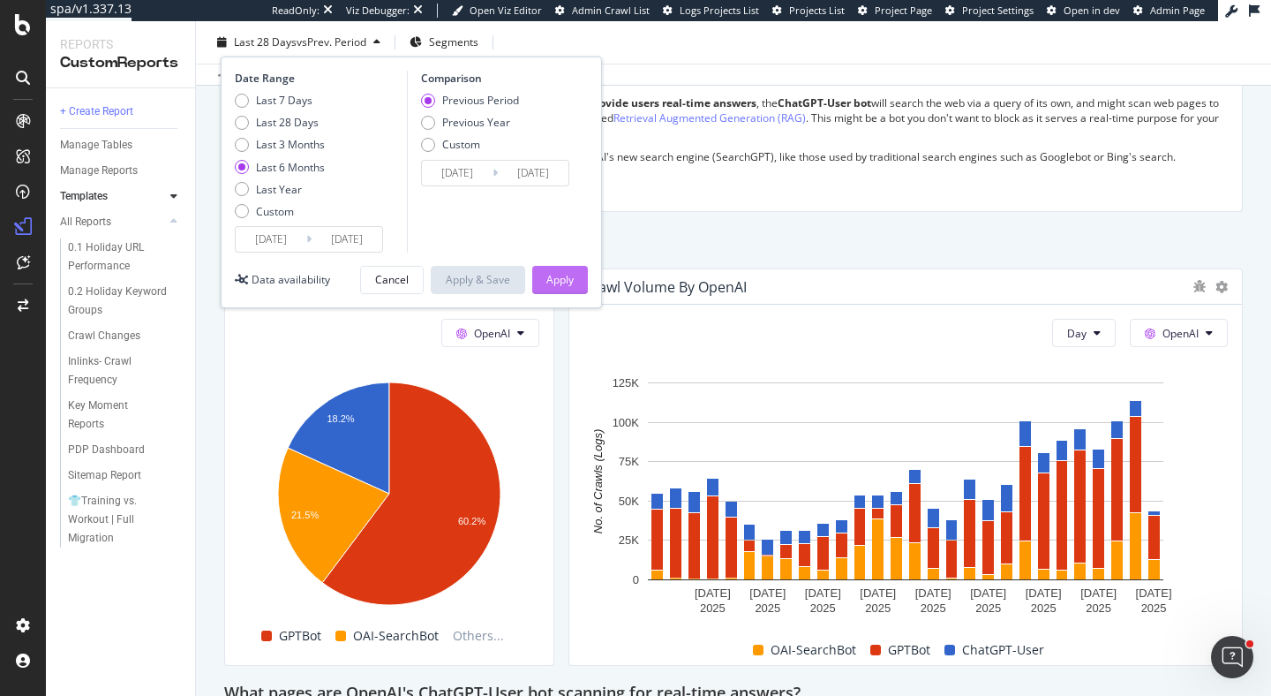
click at [566, 284] on div "Apply" at bounding box center [559, 279] width 27 height 15
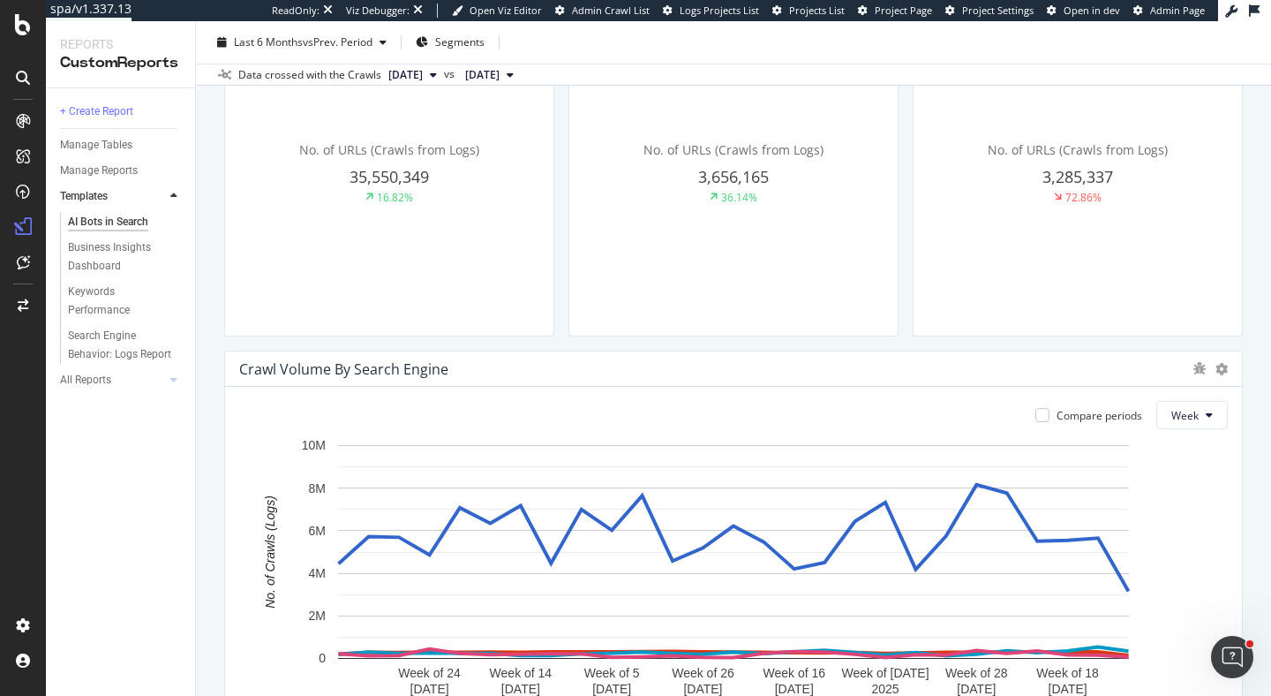
scroll to position [610, 0]
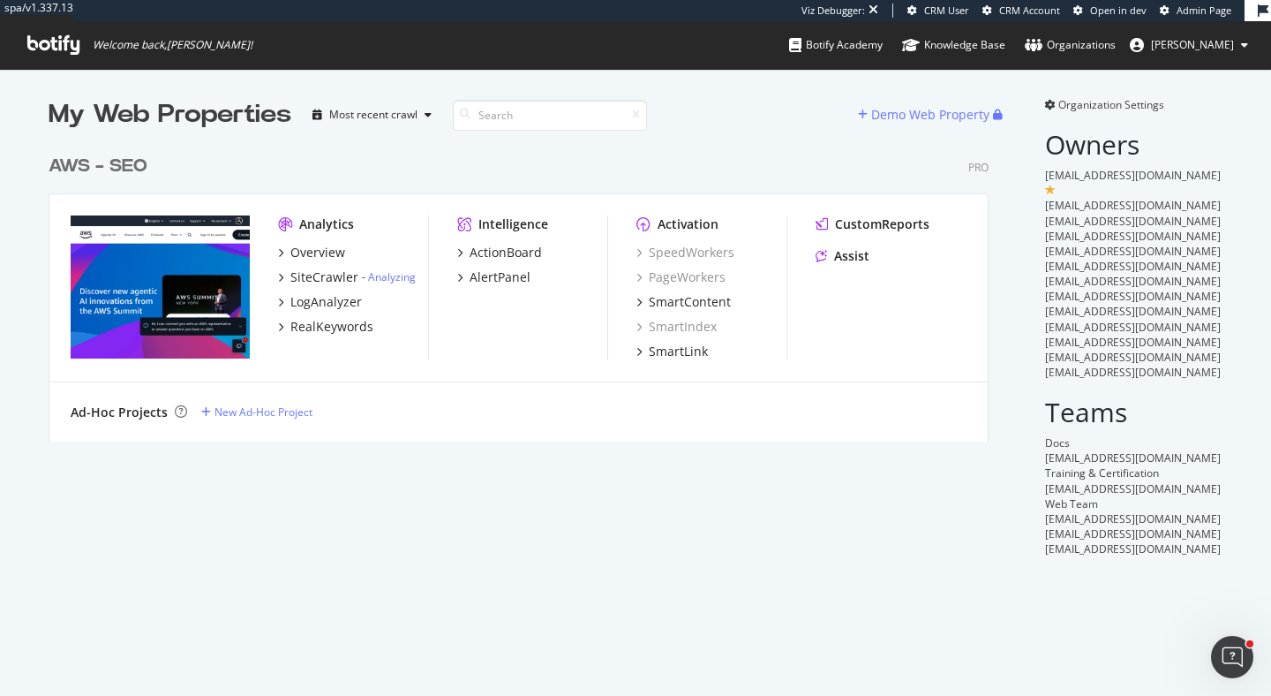
scroll to position [696, 1271]
click at [878, 225] on div "CustomReports" at bounding box center [882, 224] width 94 height 18
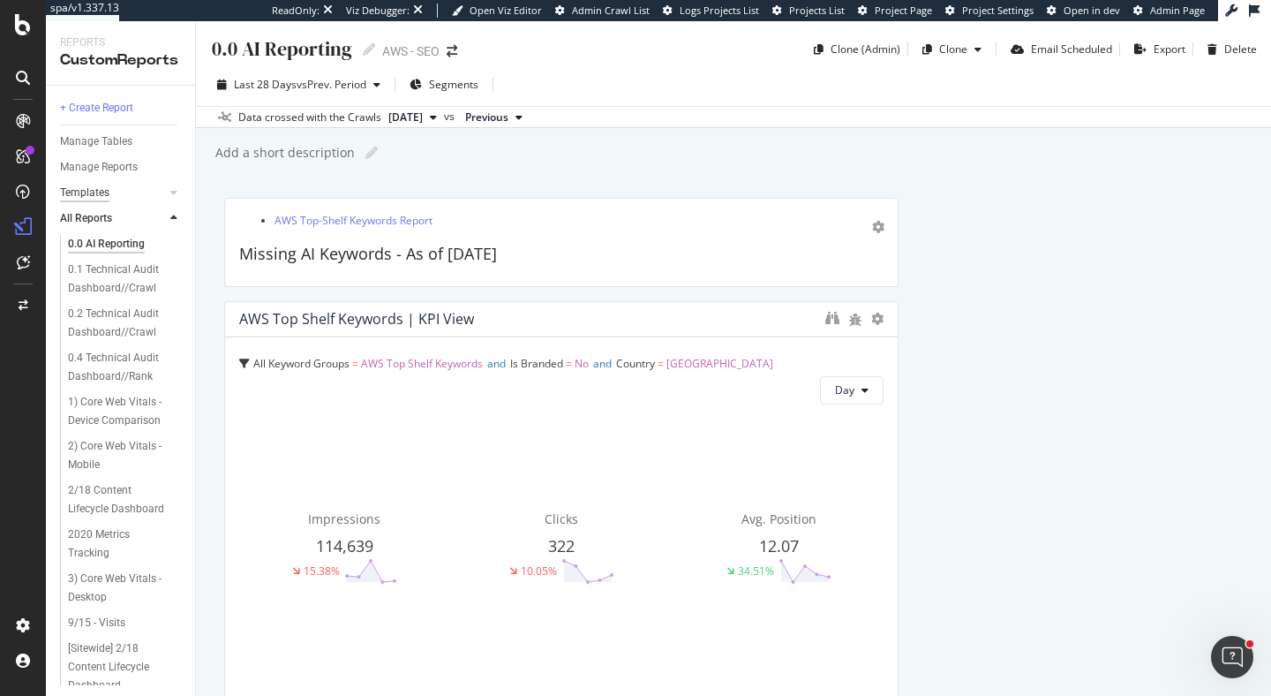
click at [90, 192] on div "Templates" at bounding box center [84, 193] width 49 height 19
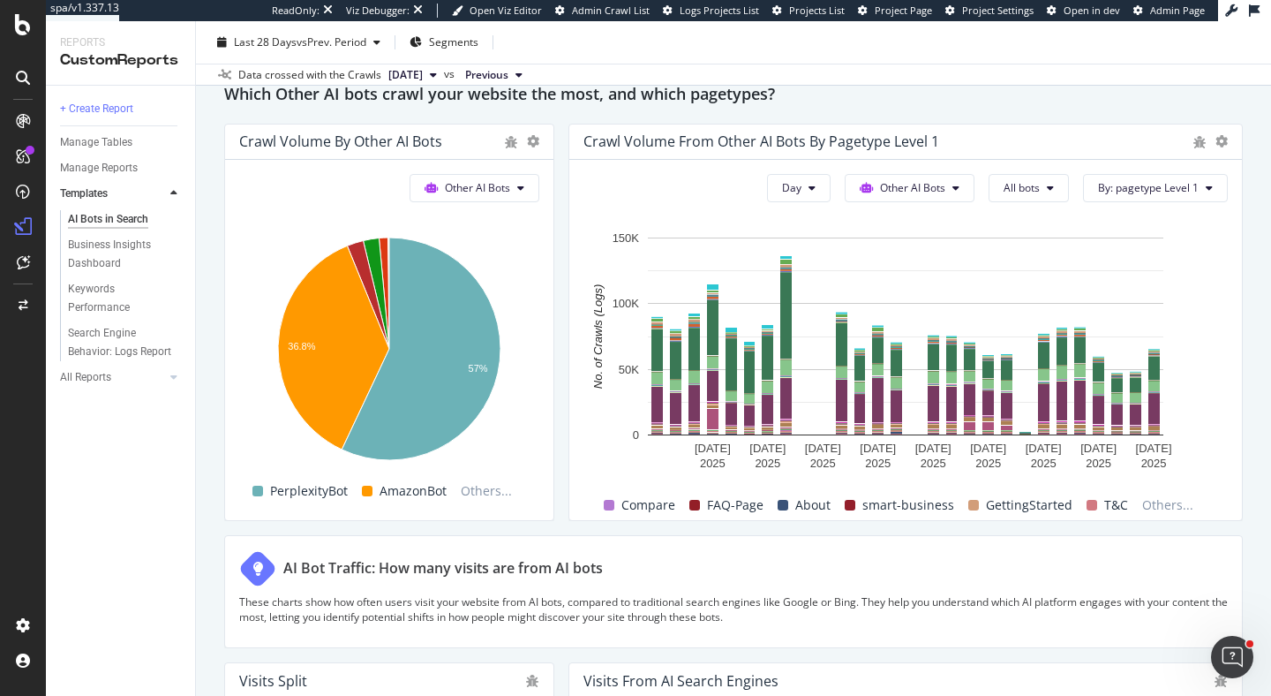
scroll to position [2615, 0]
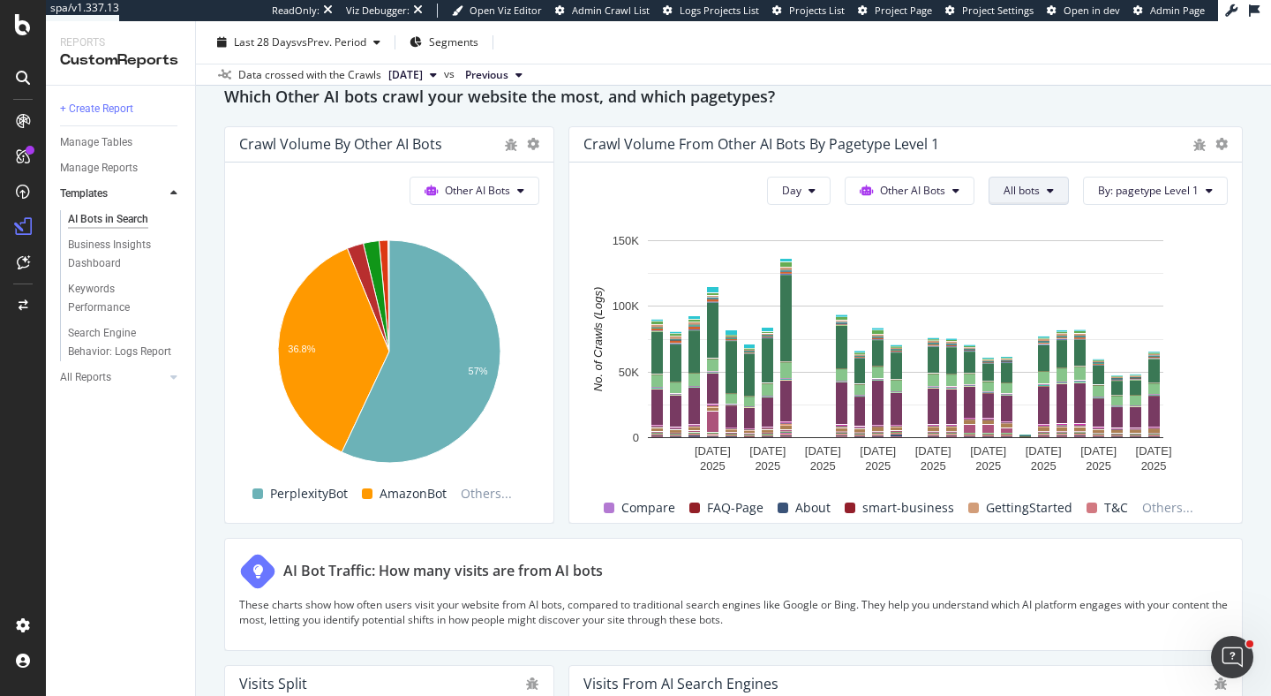
click at [1046, 190] on button "All bots" at bounding box center [1029, 191] width 80 height 28
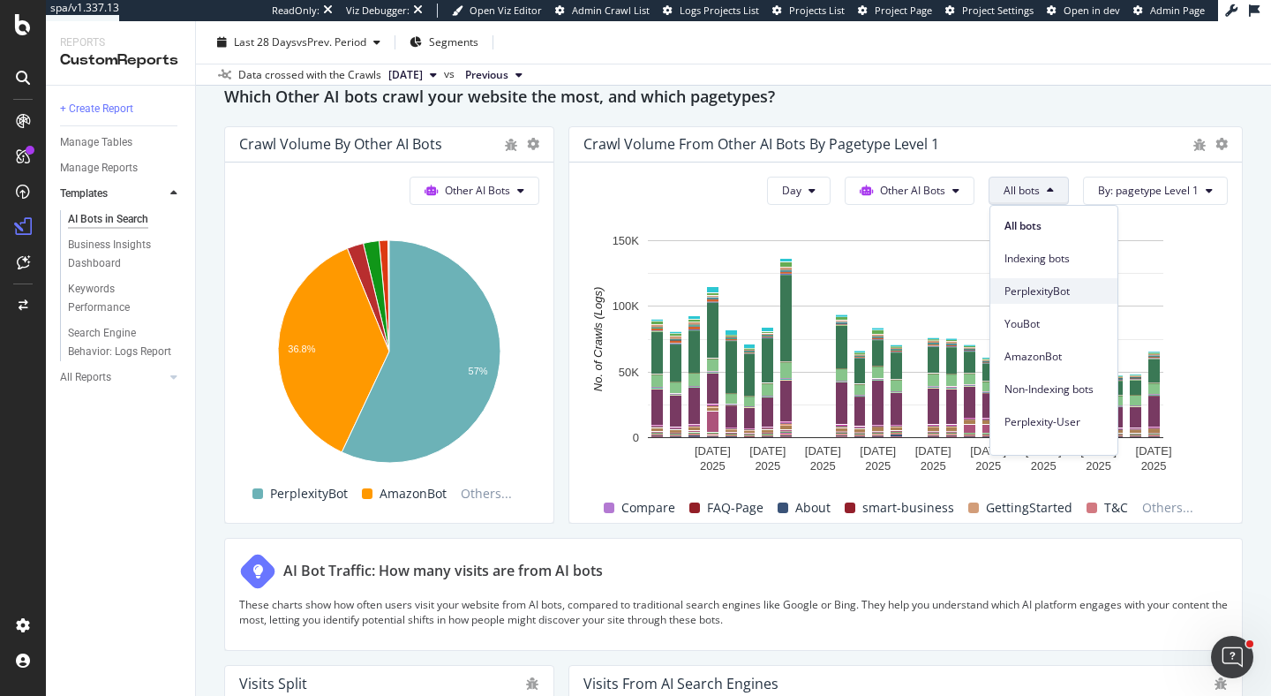
click at [1064, 290] on span "PerplexityBot" at bounding box center [1054, 291] width 99 height 16
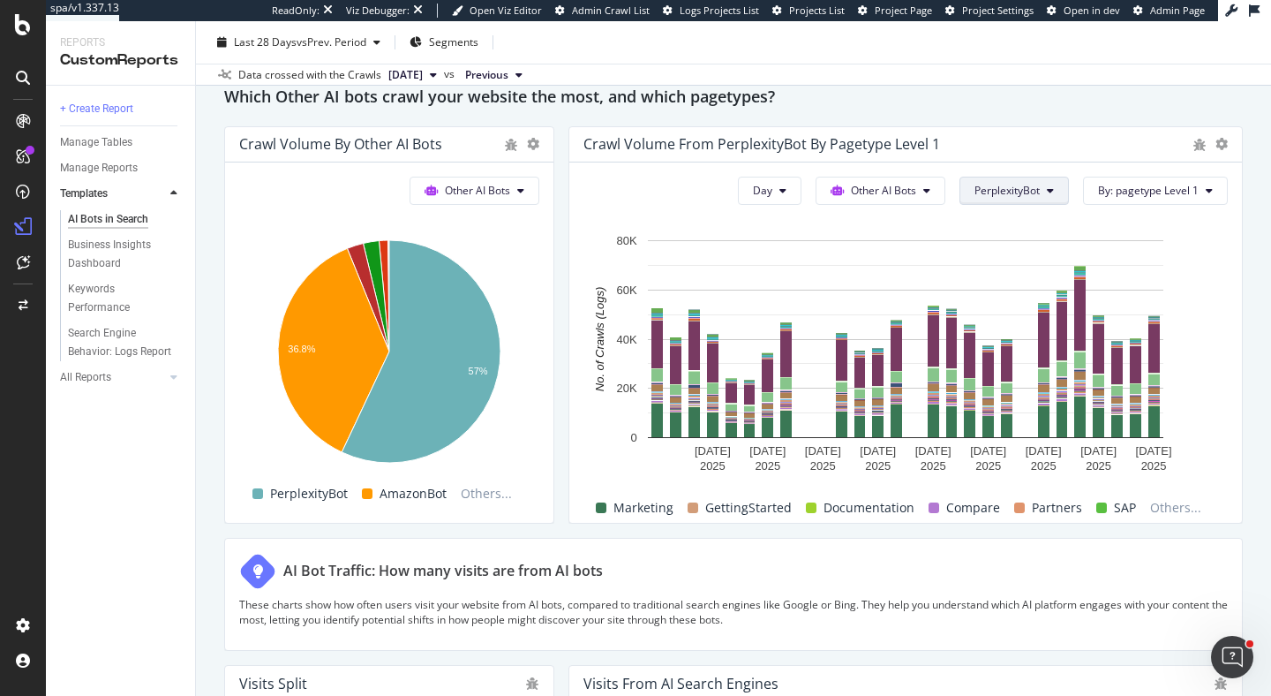
click at [999, 194] on span "PerplexityBot" at bounding box center [1007, 190] width 65 height 15
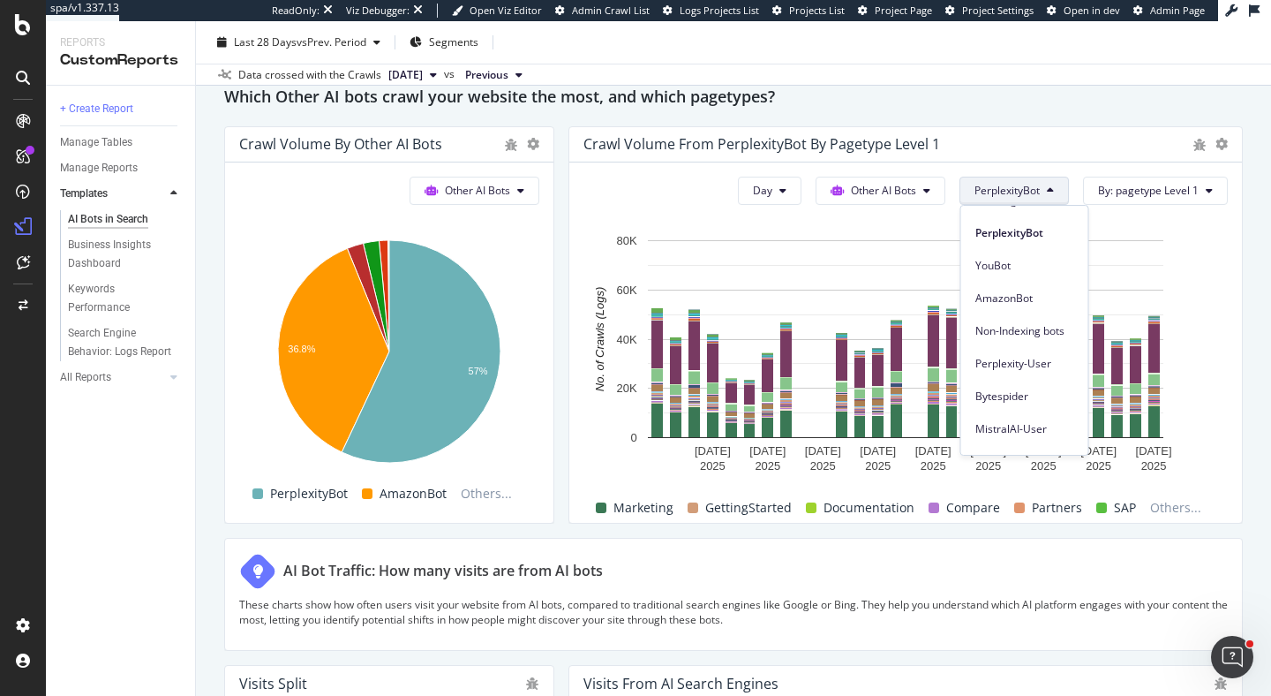
scroll to position [103, 0]
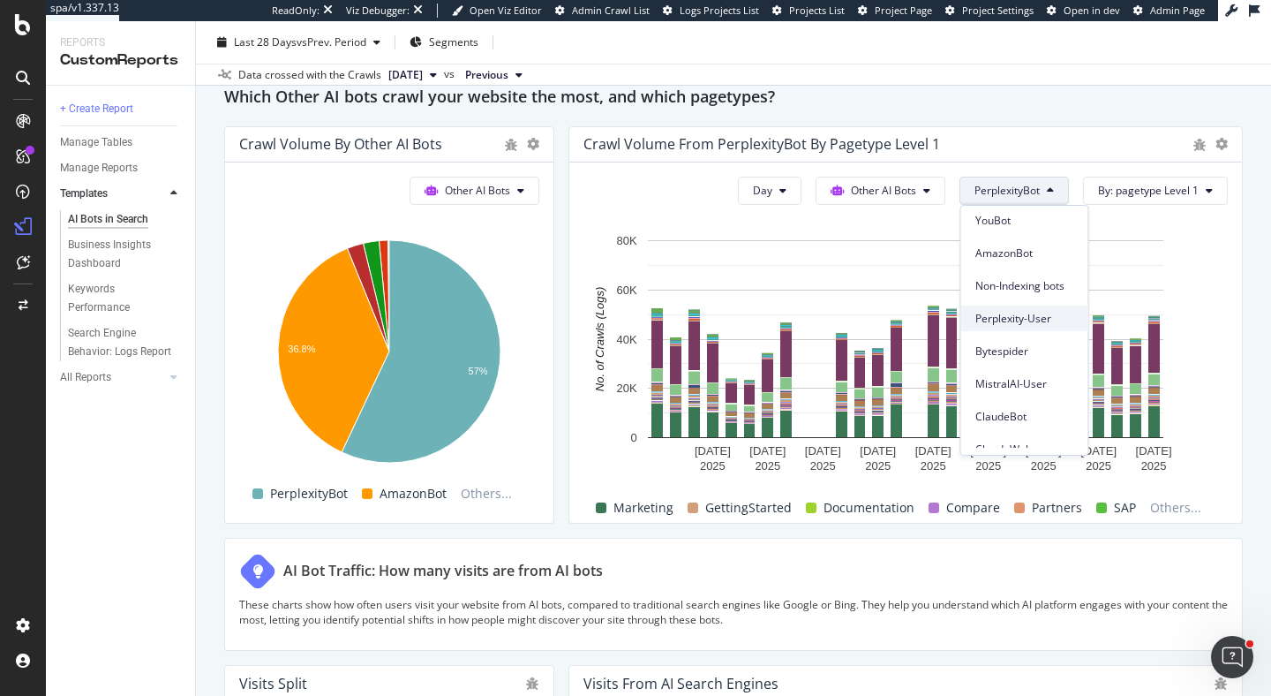
click at [1005, 320] on span "Perplexity-User" at bounding box center [1024, 319] width 99 height 16
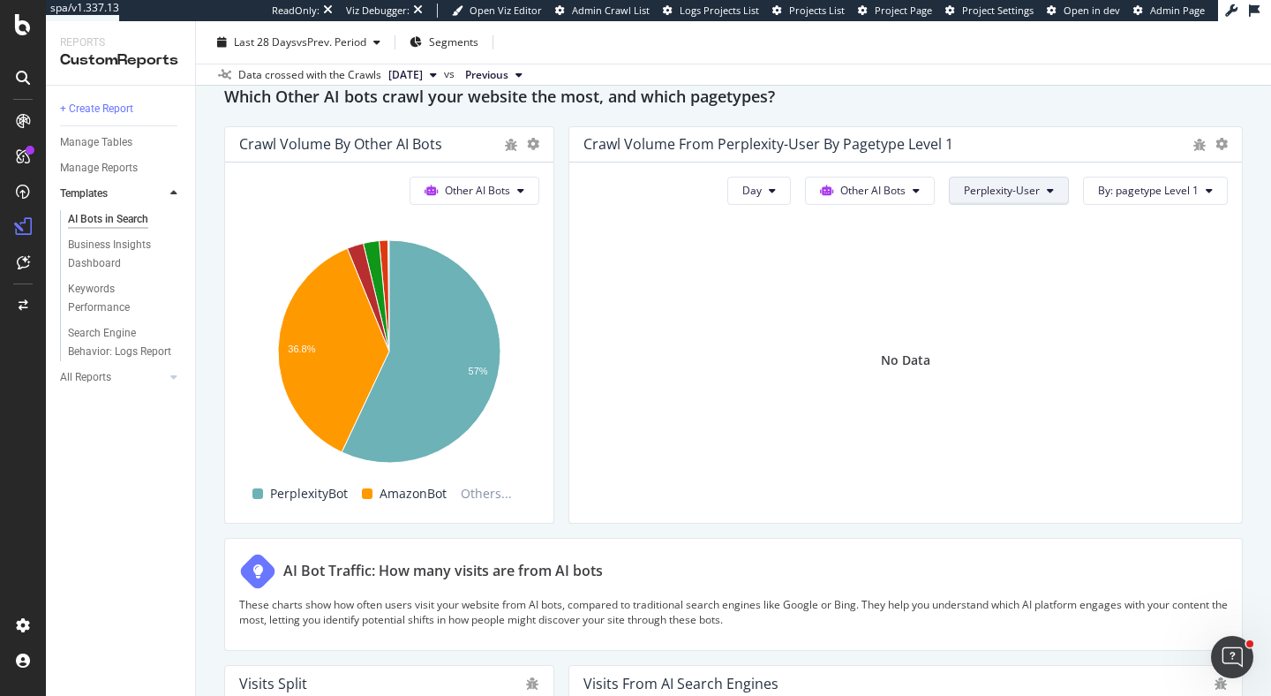
click at [1027, 198] on span "Perplexity-User" at bounding box center [1002, 190] width 76 height 15
click at [1028, 271] on span "ClaudeBot" at bounding box center [1015, 272] width 99 height 16
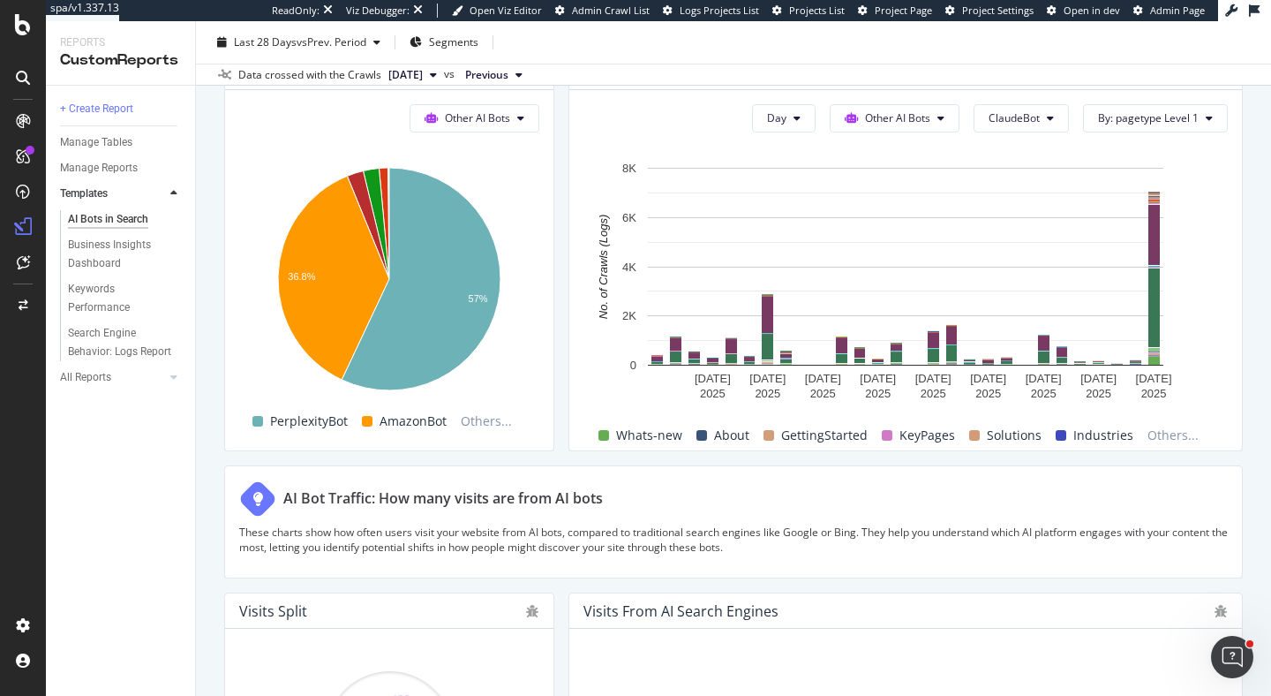
scroll to position [2686, 0]
click at [1035, 121] on span "ClaudeBot" at bounding box center [1014, 118] width 51 height 15
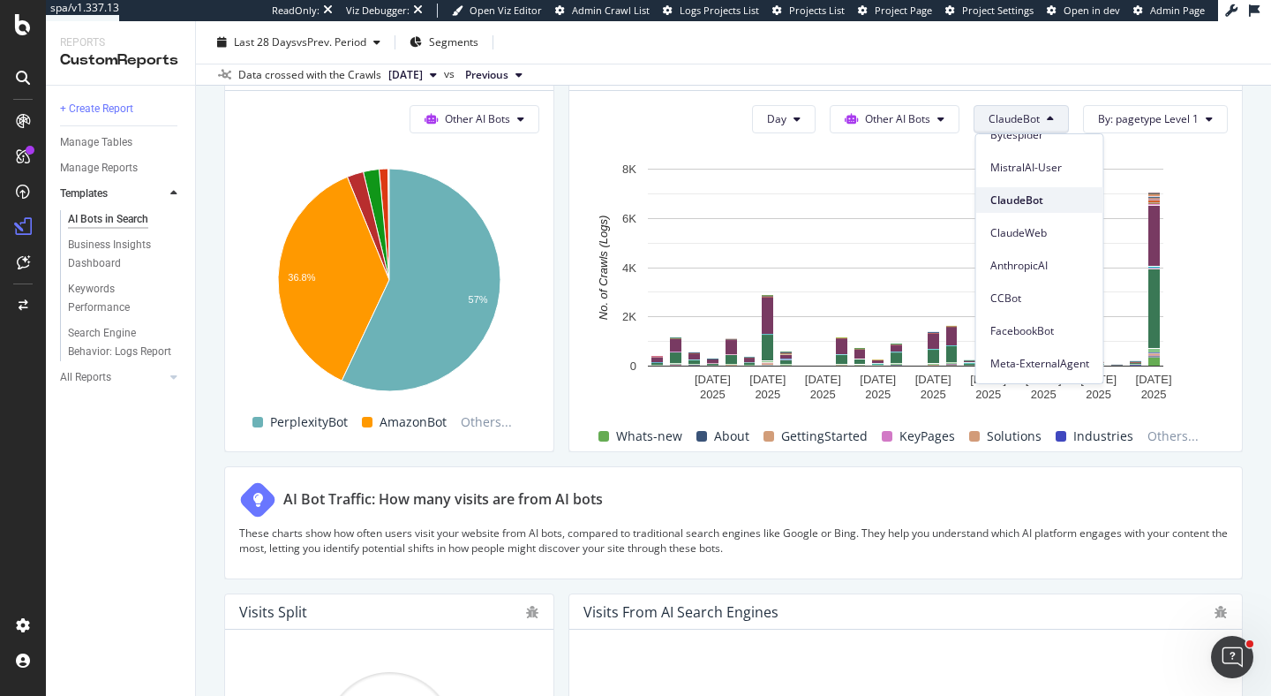
scroll to position [230, 0]
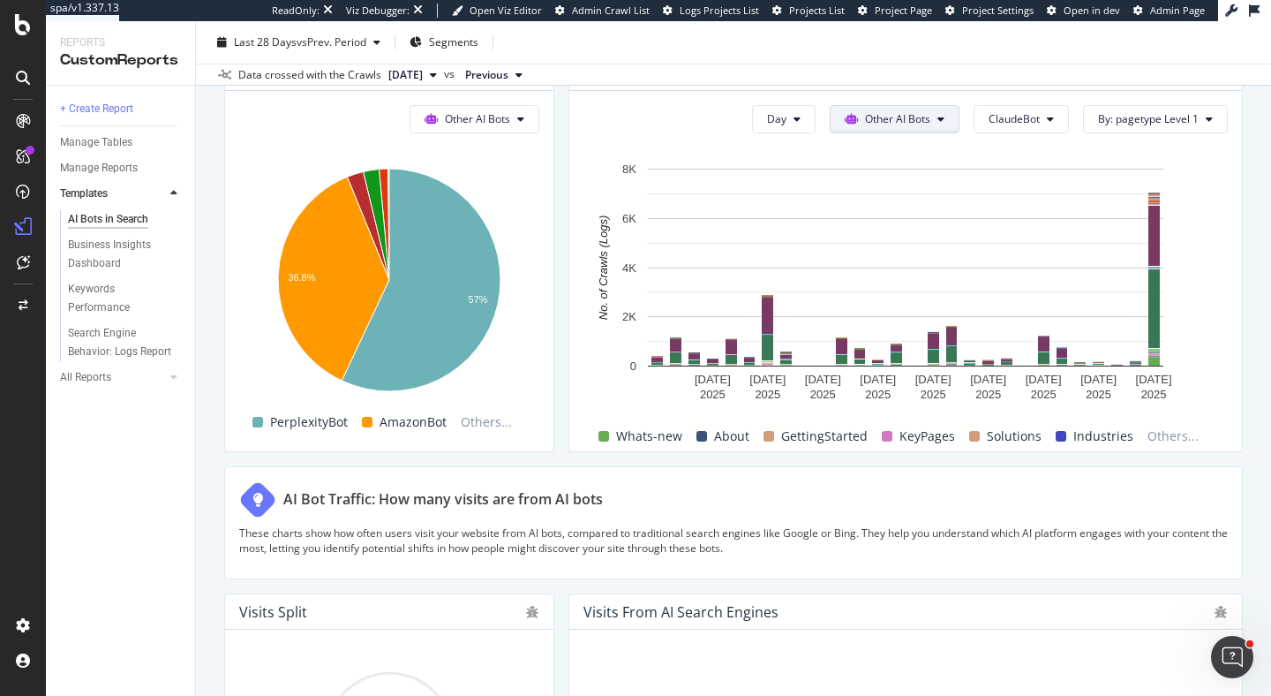
click at [920, 118] on span "Other AI Bots" at bounding box center [897, 118] width 65 height 15
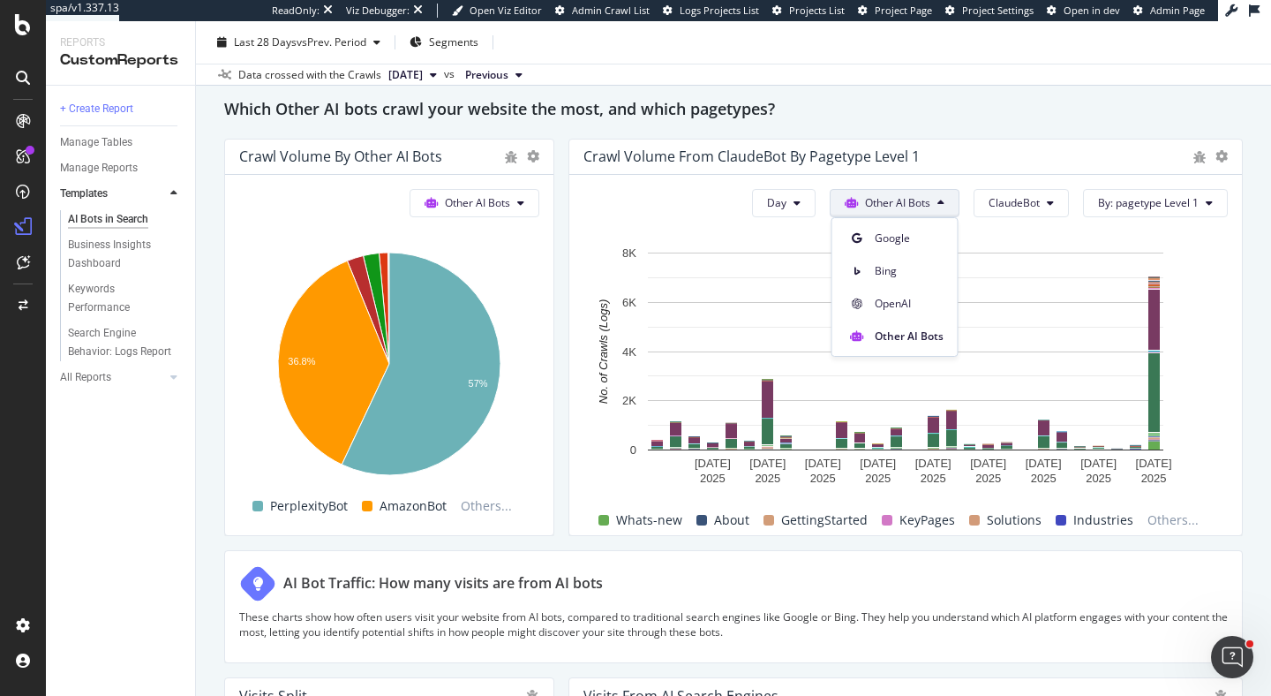
scroll to position [2602, 0]
click at [1034, 170] on div "Crawl Volume from ClaudeBot by pagetype Level 1" at bounding box center [905, 156] width 673 height 35
click at [1030, 207] on span "ClaudeBot" at bounding box center [1014, 202] width 51 height 15
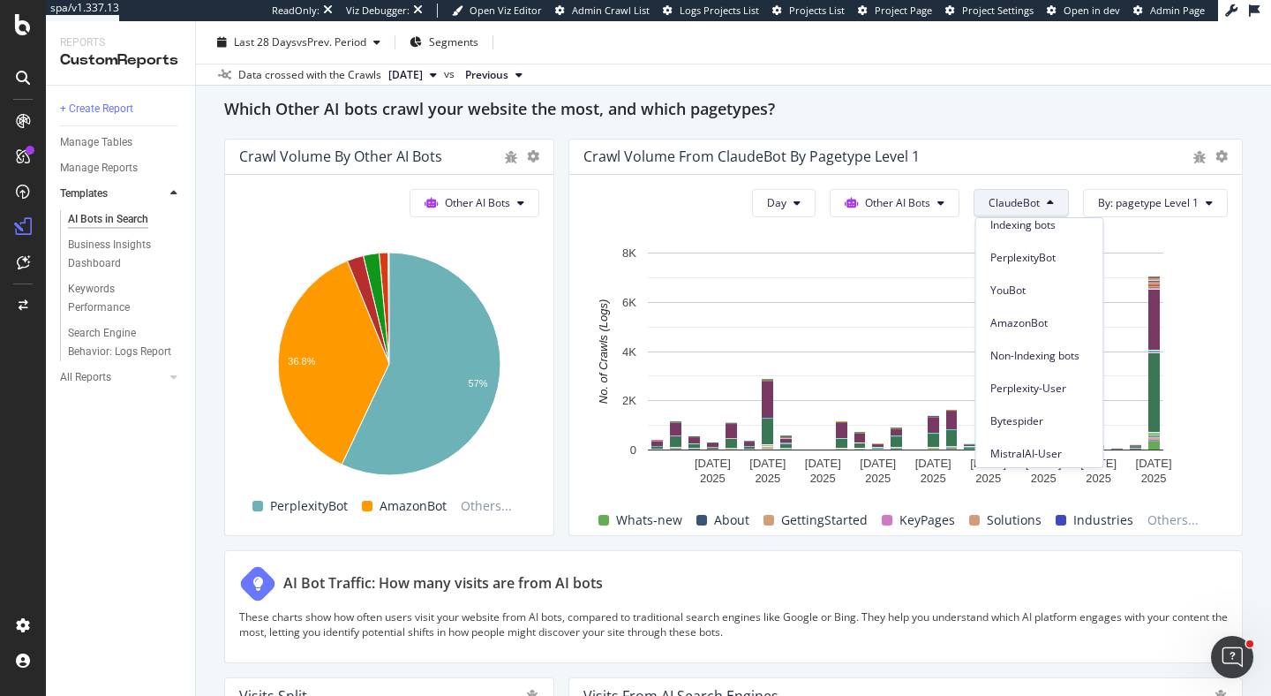
scroll to position [65, 0]
click at [1020, 116] on div "Which Other AI bots crawl your website the most, and which pagetypes?" at bounding box center [733, 110] width 1019 height 28
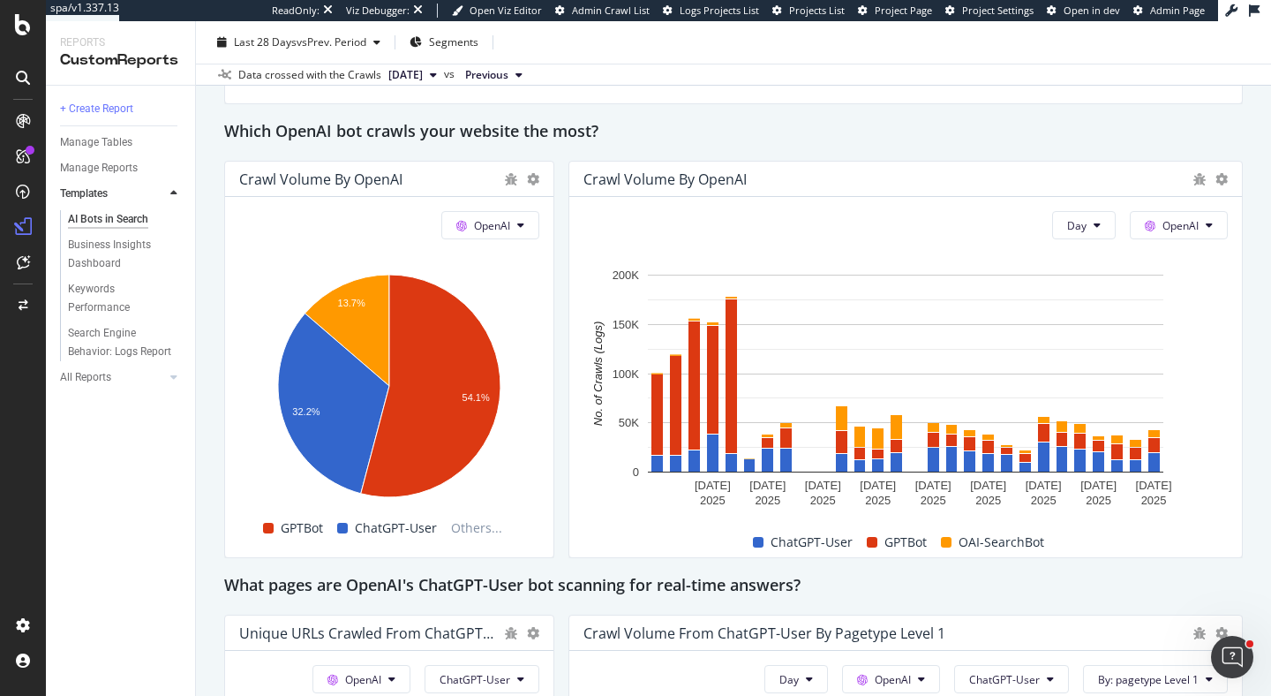
scroll to position [1513, 0]
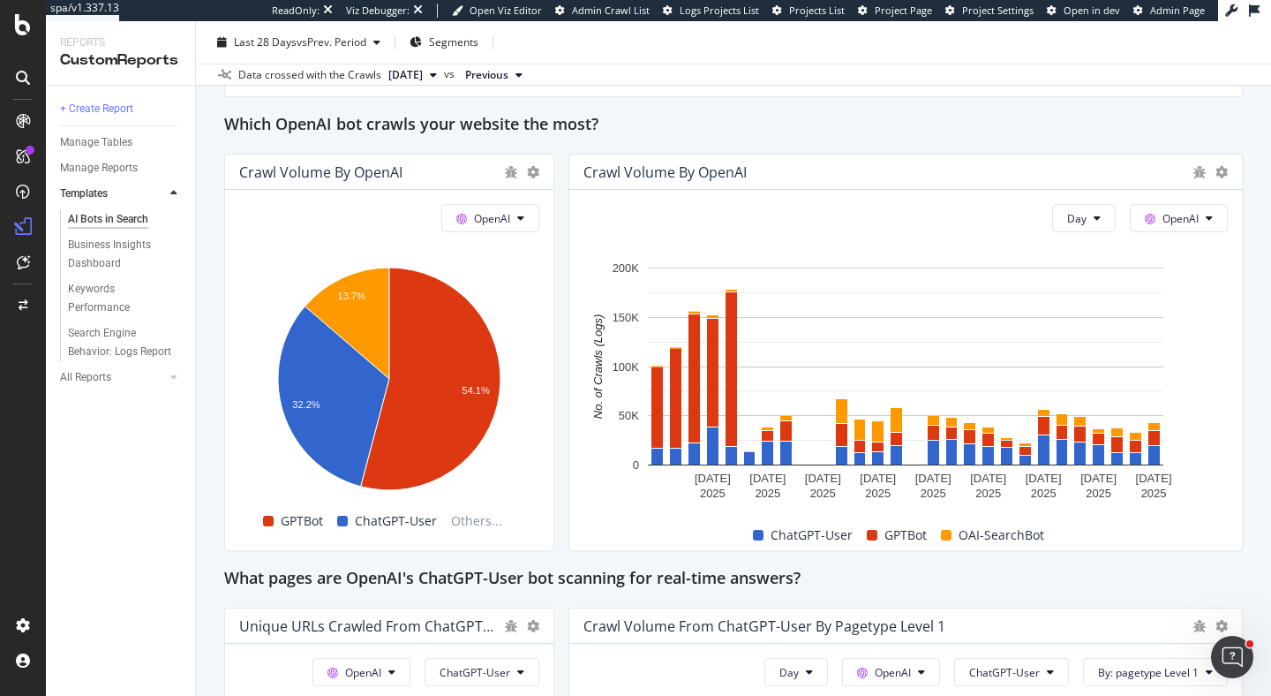
click at [213, 335] on div "AI Bots in Search AI Bots in Search AWS - SEO Clone Schedule Email Export Last …" at bounding box center [733, 358] width 1075 height 674
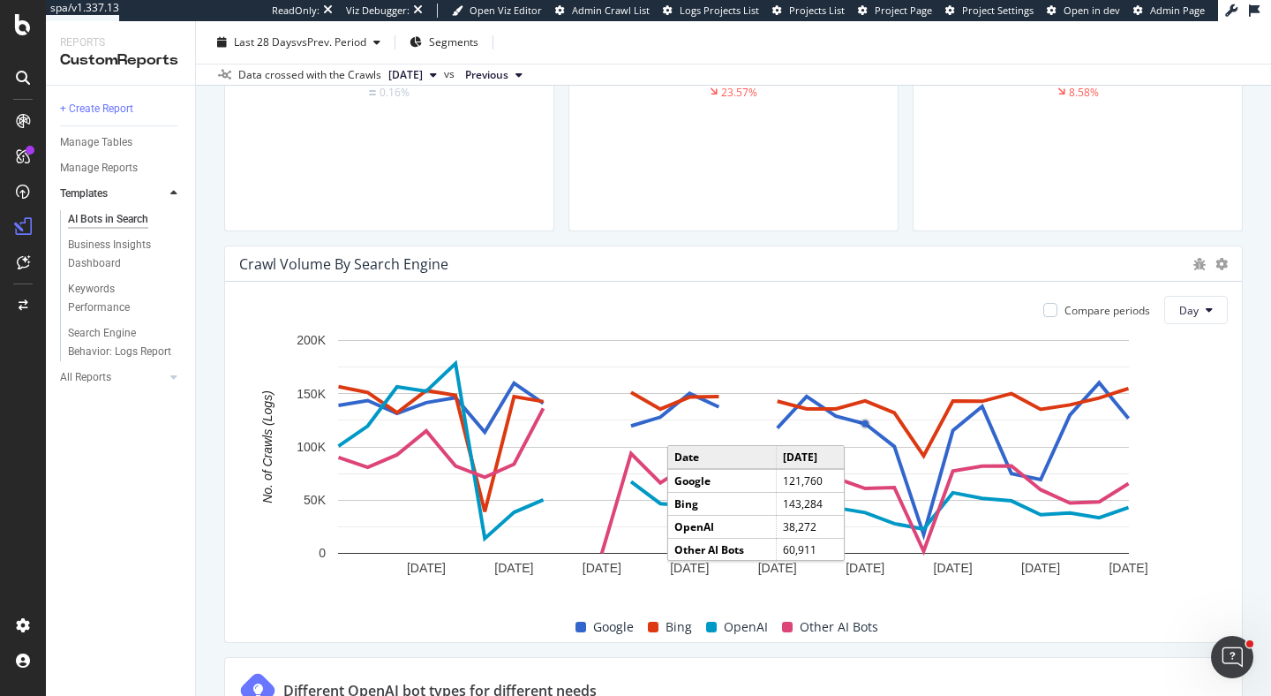
scroll to position [748, 0]
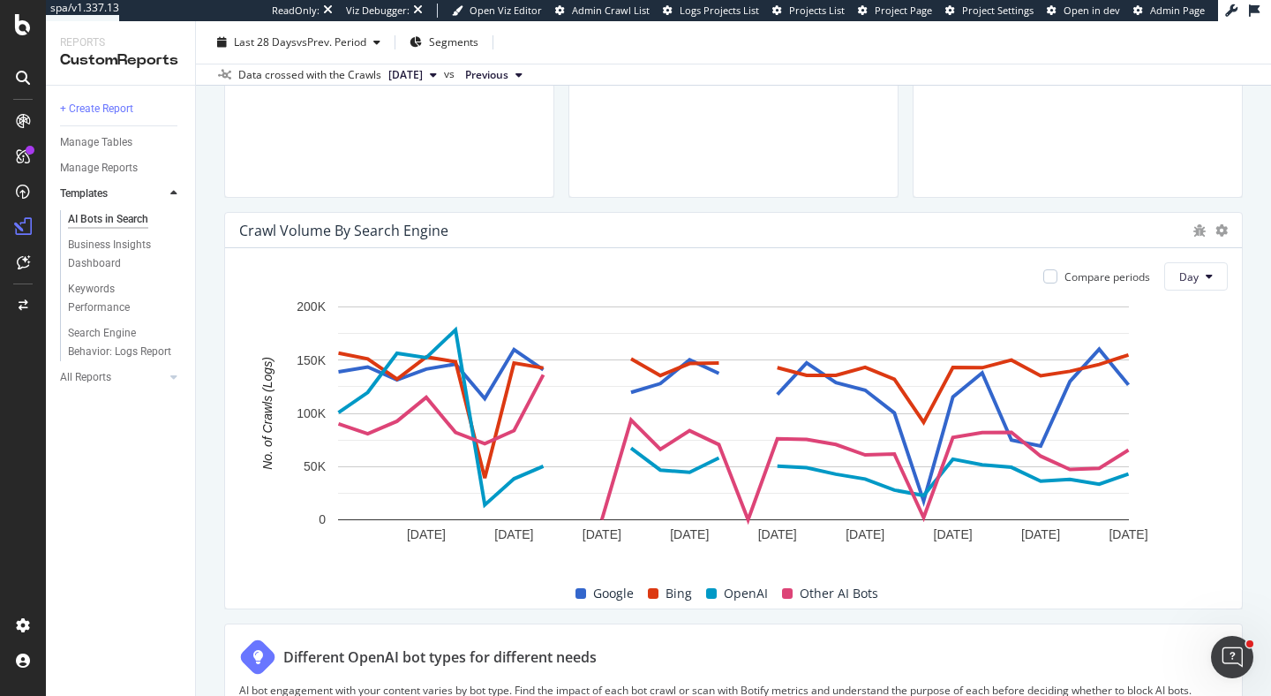
click at [214, 184] on div "AI Bots in Search AI Bots in Search AWS - SEO Clone Schedule Email Export Last …" at bounding box center [733, 358] width 1075 height 674
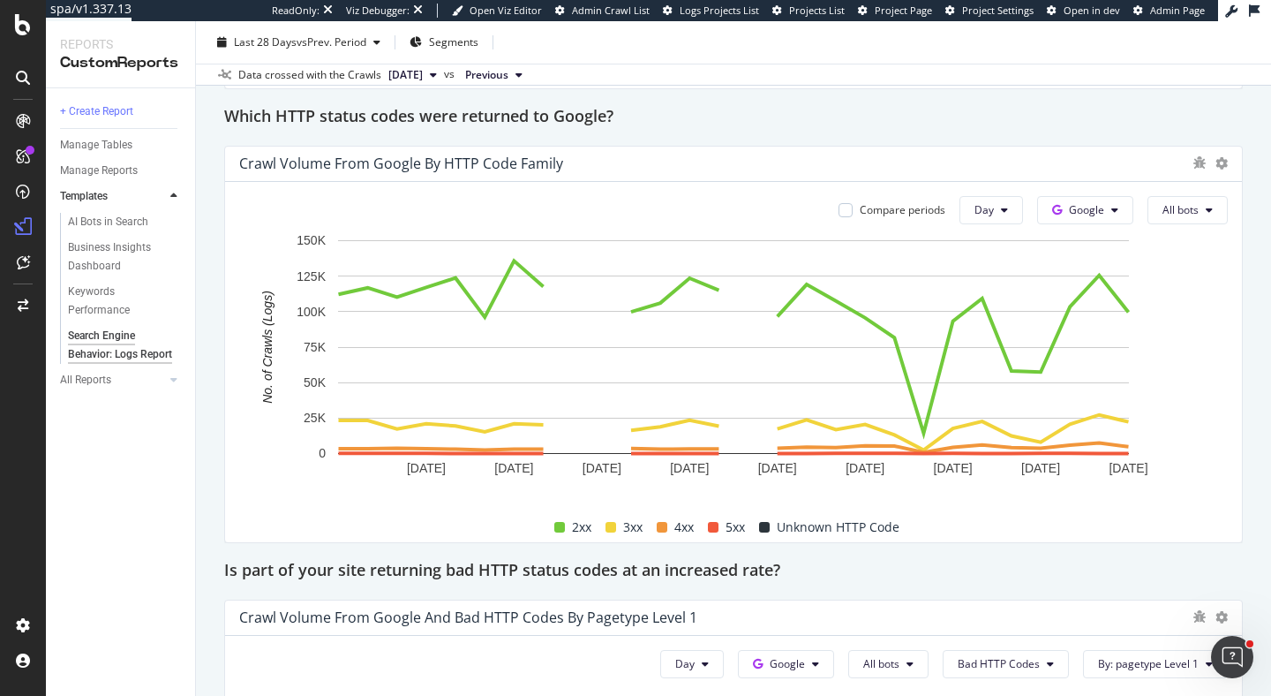
scroll to position [2160, 0]
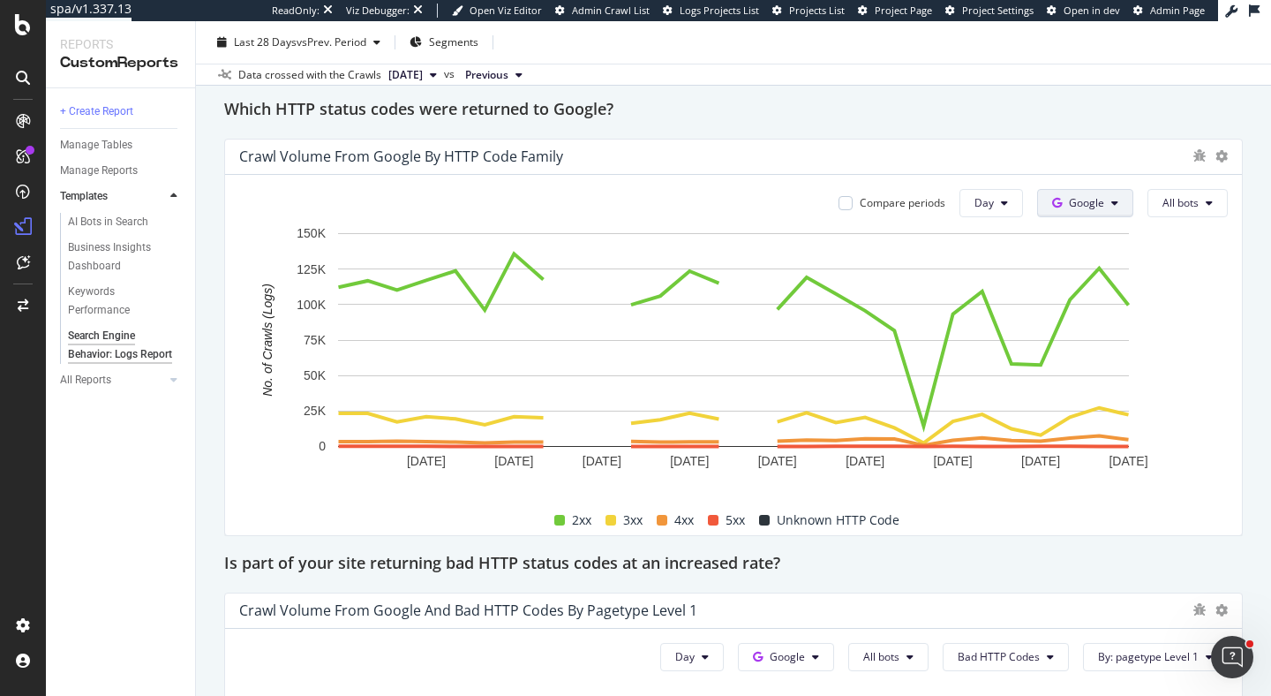
click at [1117, 202] on icon at bounding box center [1114, 203] width 7 height 11
click at [1133, 344] on div "Other AI Bots" at bounding box center [1100, 336] width 122 height 26
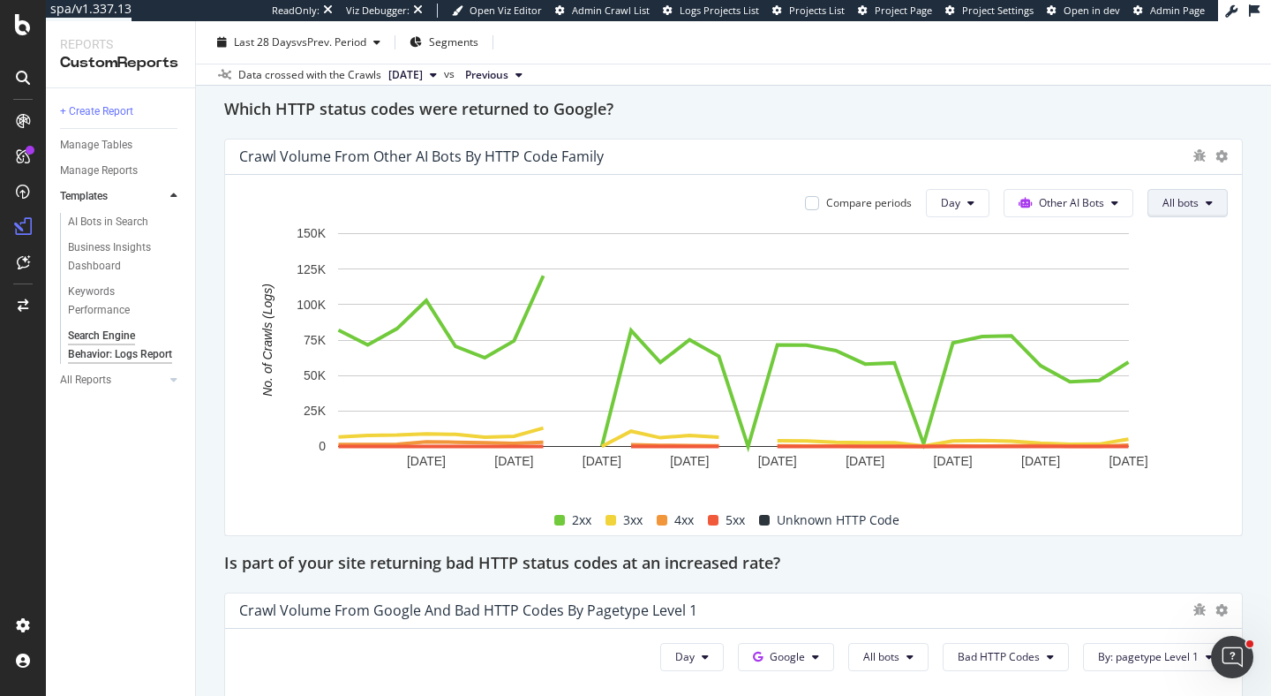
click at [1188, 216] on button "All bots" at bounding box center [1188, 203] width 80 height 28
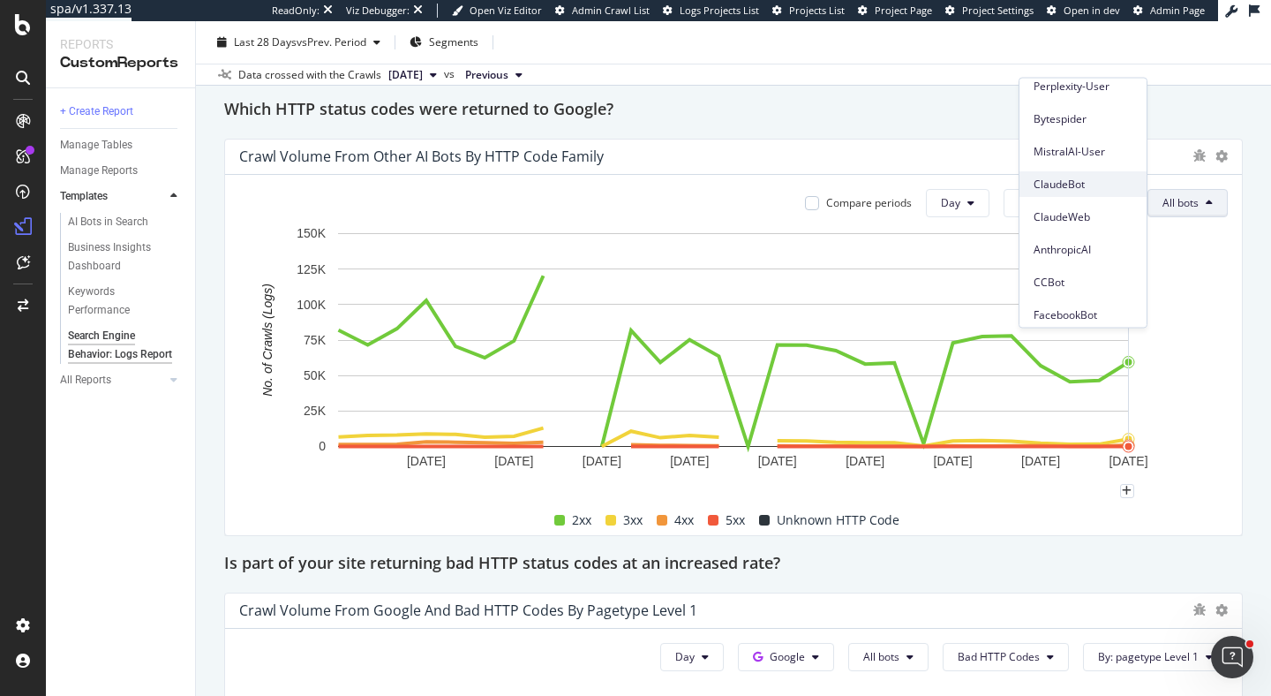
click at [1106, 179] on span "ClaudeBot" at bounding box center [1083, 185] width 99 height 16
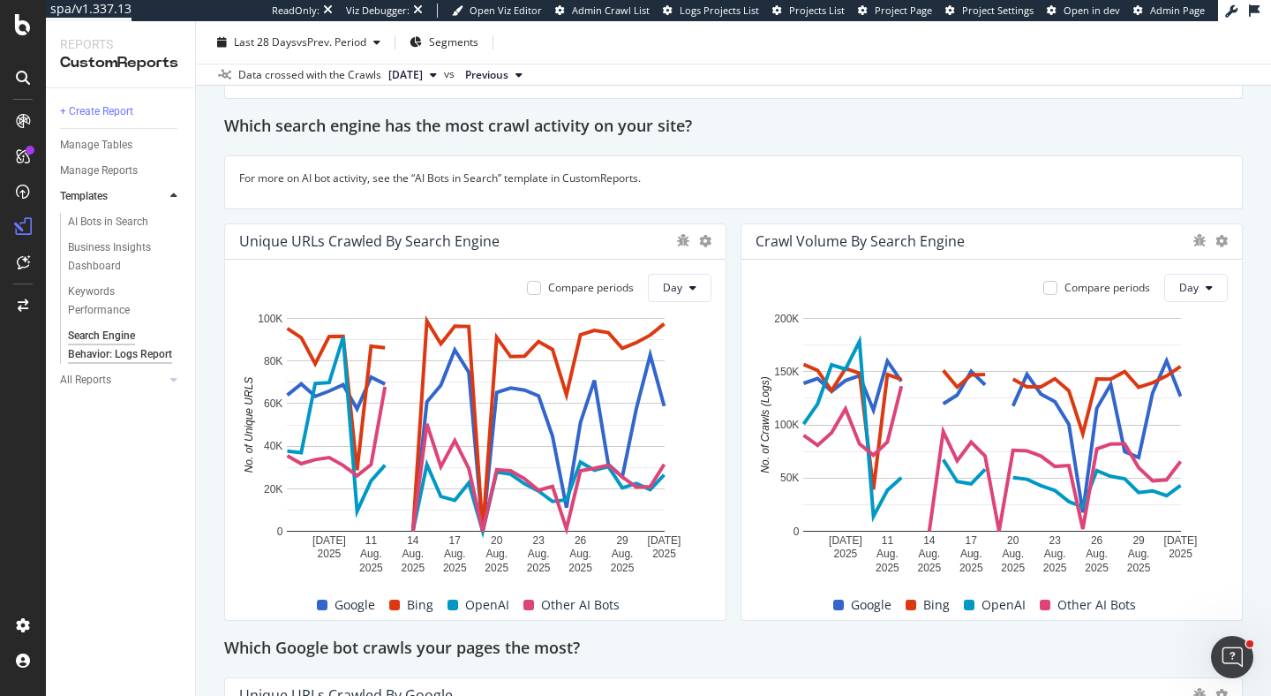
scroll to position [218, 0]
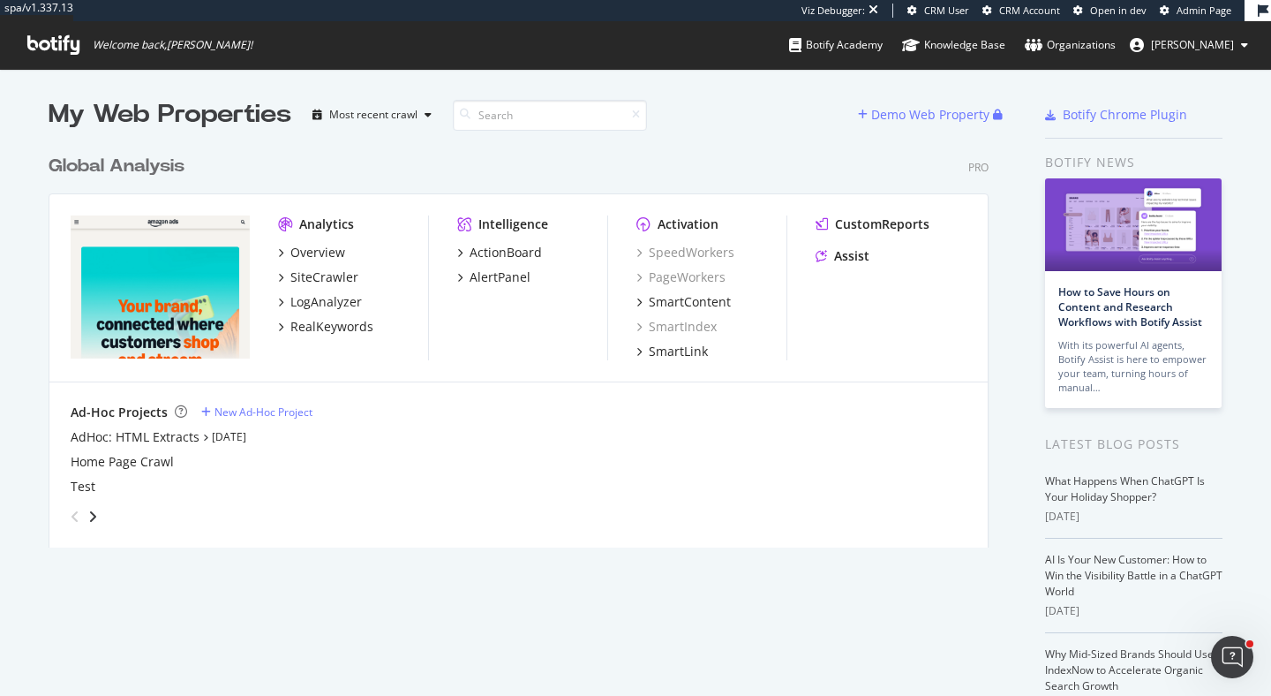
scroll to position [696, 1271]
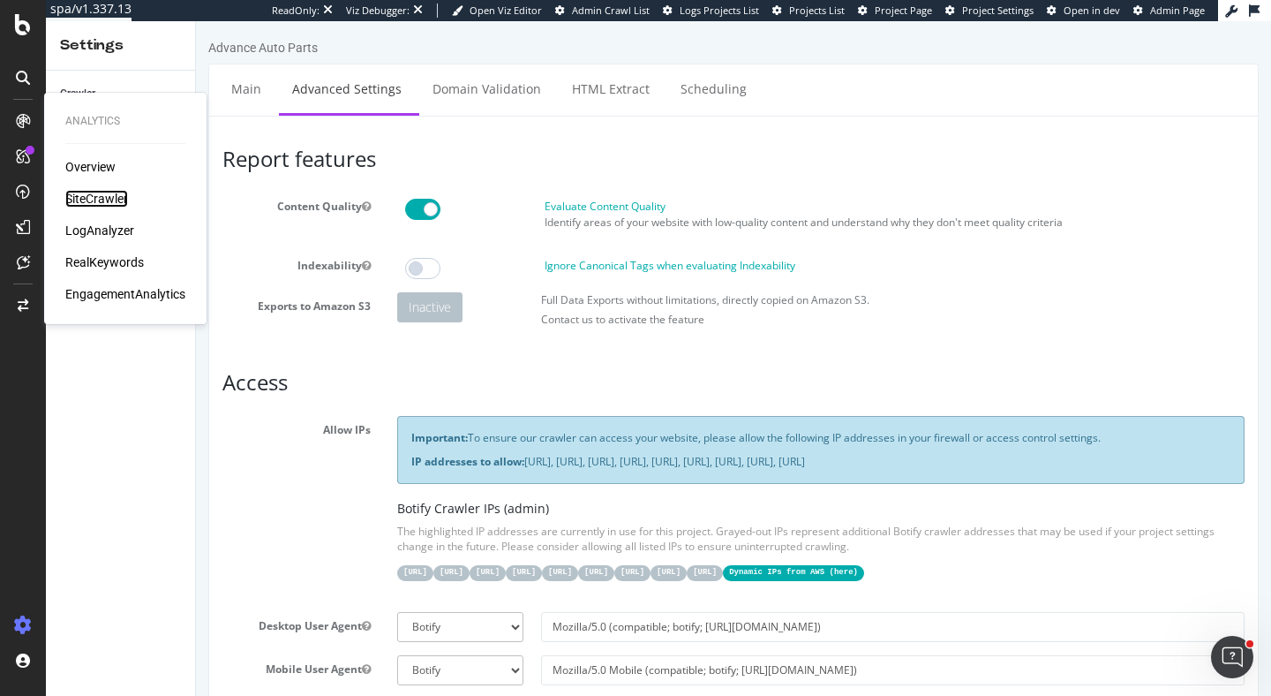
click at [83, 195] on div "SiteCrawler" at bounding box center [96, 199] width 63 height 18
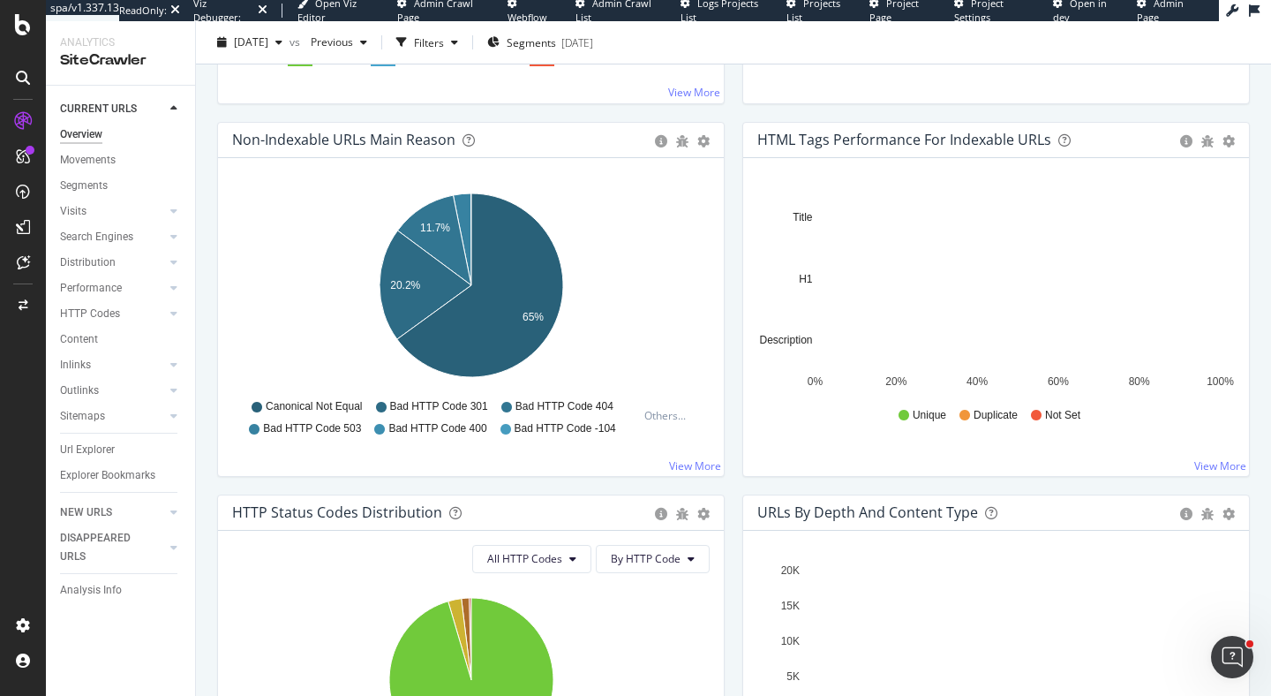
scroll to position [493, 0]
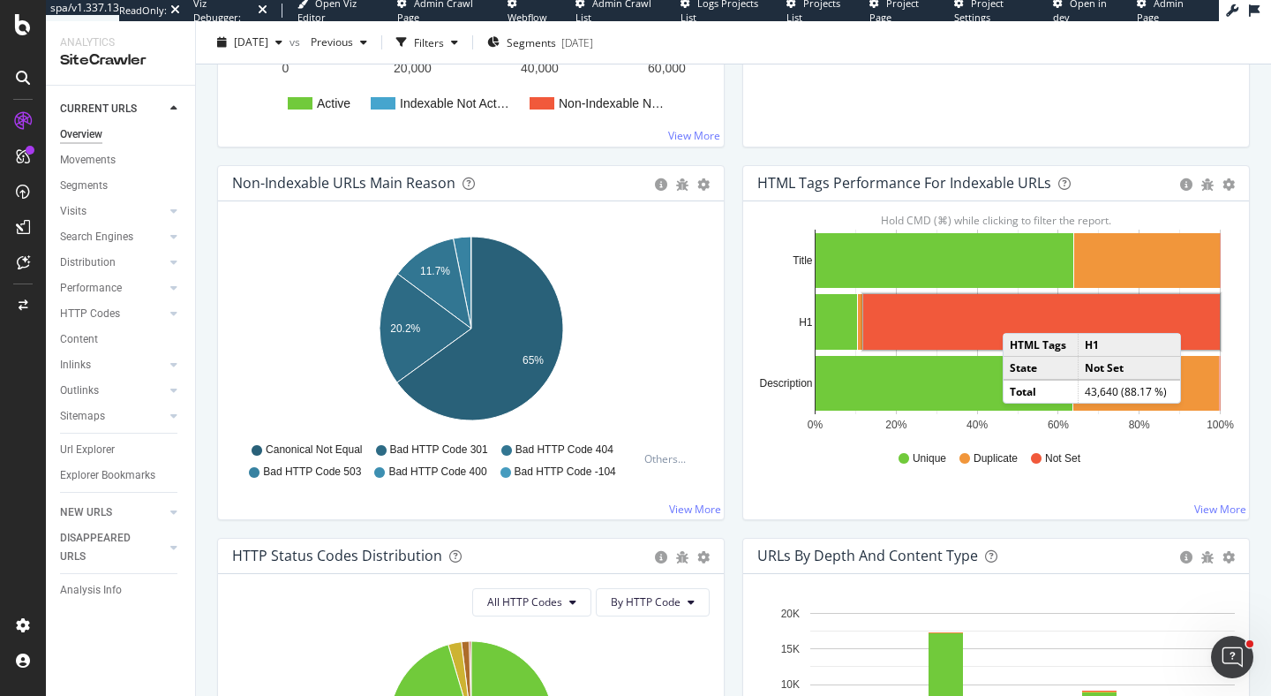
click at [1020, 315] on rect "A chart." at bounding box center [1041, 322] width 357 height 56
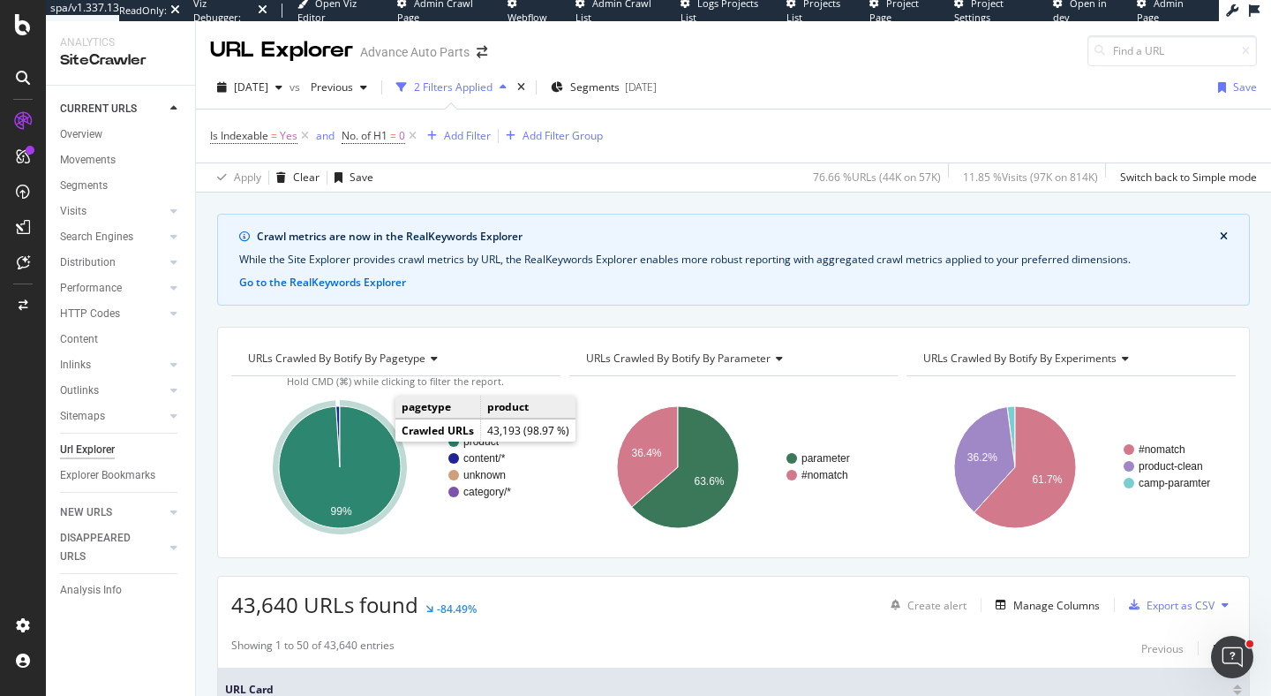
click at [378, 440] on icon "A chart." at bounding box center [340, 467] width 122 height 122
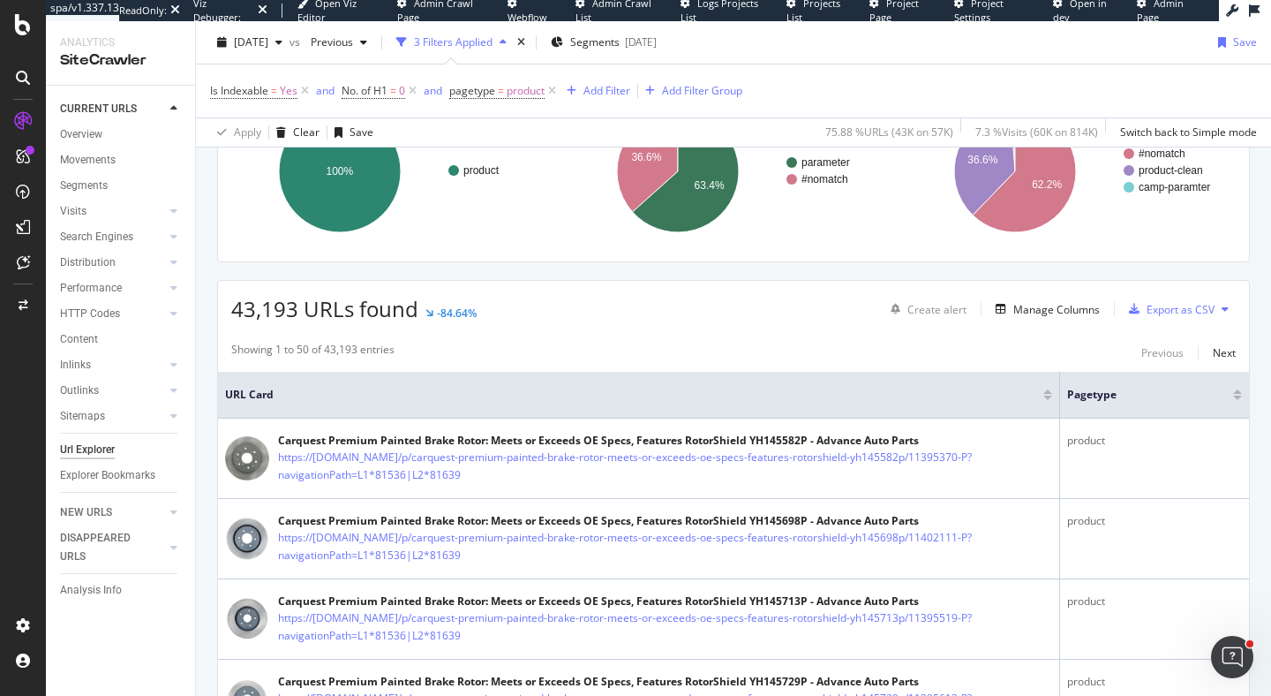
scroll to position [518, 0]
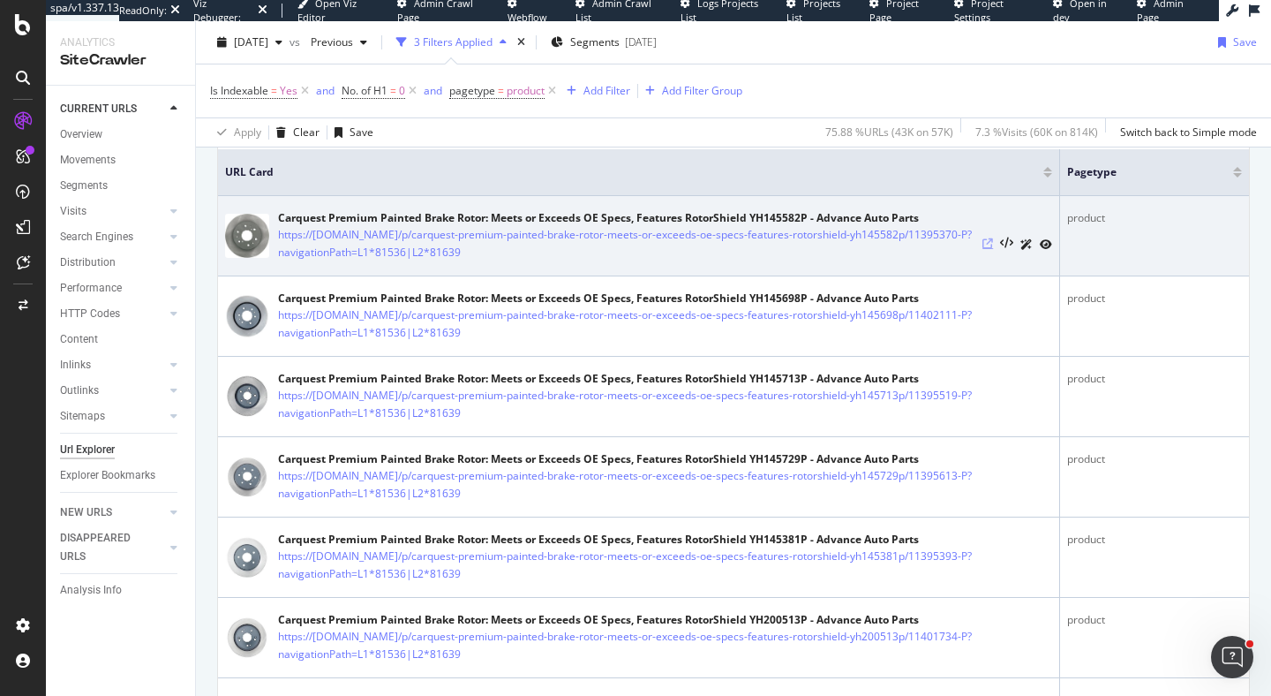
click at [993, 240] on icon at bounding box center [988, 243] width 11 height 11
